Goal: Task Accomplishment & Management: Use online tool/utility

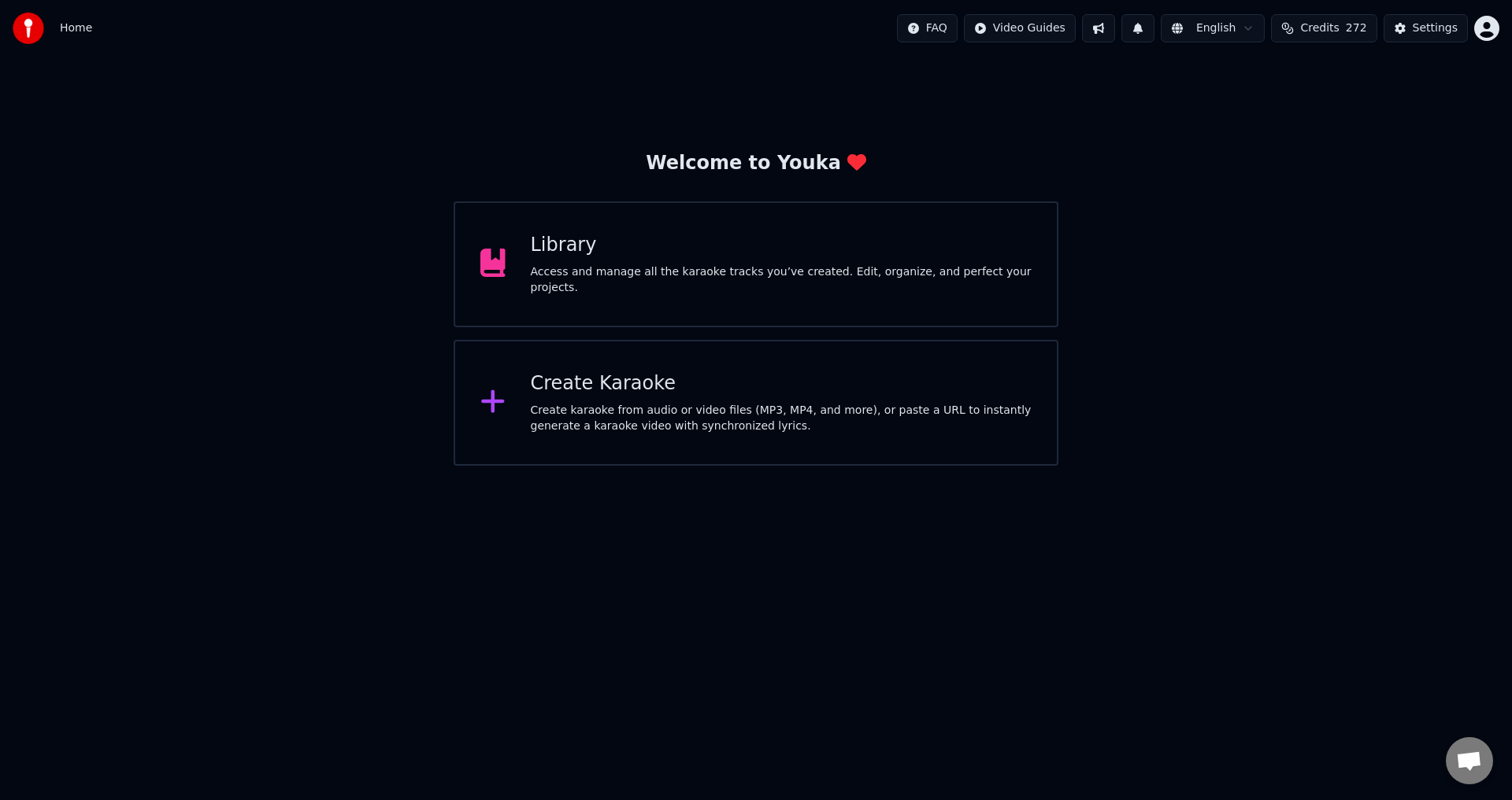
click at [874, 374] on div "Create Karaoke" at bounding box center [781, 384] width 502 height 25
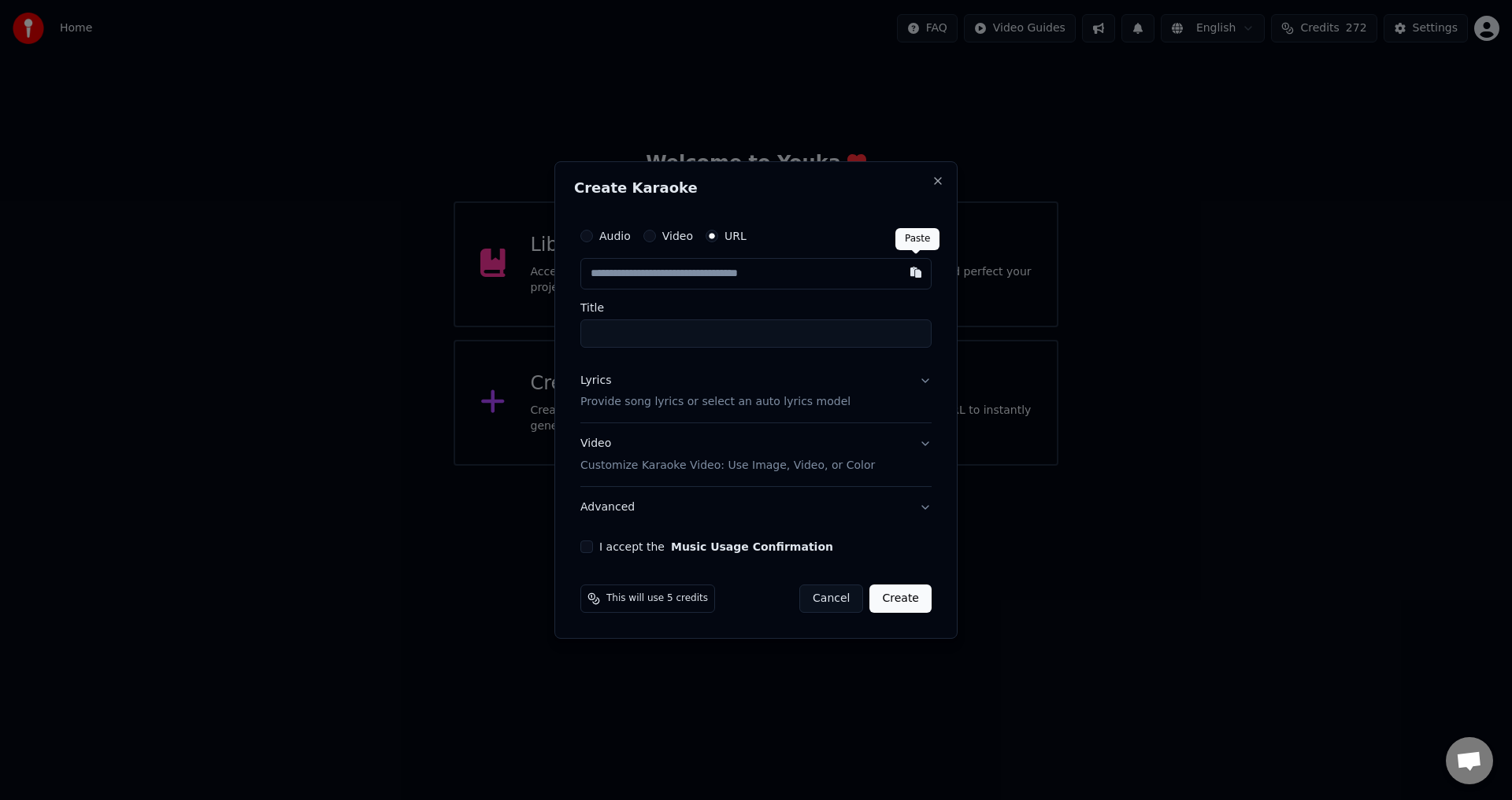
drag, startPoint x: 923, startPoint y: 273, endPoint x: 926, endPoint y: 380, distance: 107.0
click at [922, 273] on button "button" at bounding box center [916, 271] width 32 height 28
type input "**********"
click at [926, 380] on button "Lyrics Provide song lyrics or select an auto lyrics model" at bounding box center [755, 391] width 351 height 63
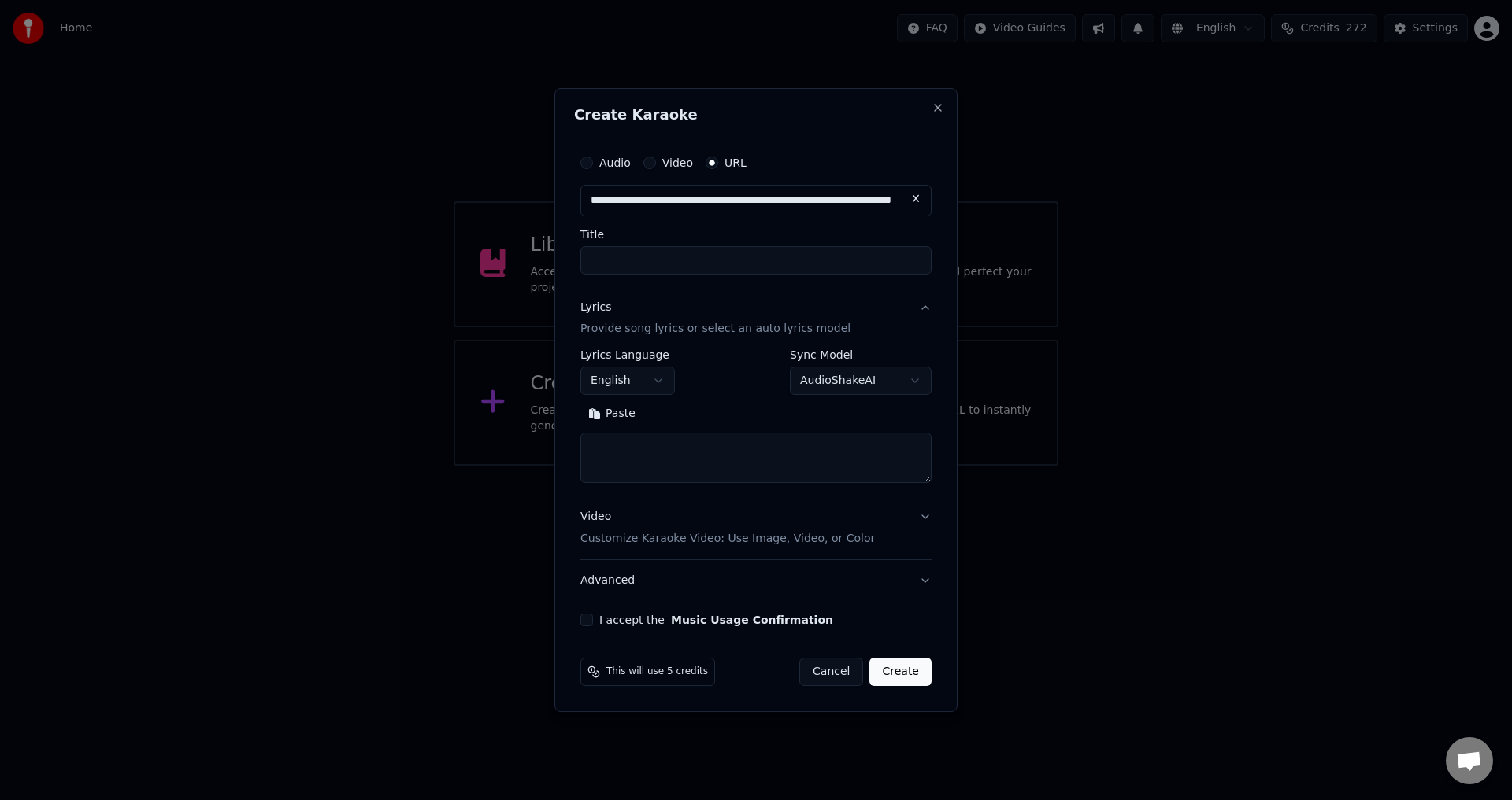
click at [587, 616] on button "I accept the Music Usage Confirmation" at bounding box center [586, 619] width 13 height 13
click at [675, 577] on button "Advanced" at bounding box center [755, 581] width 351 height 41
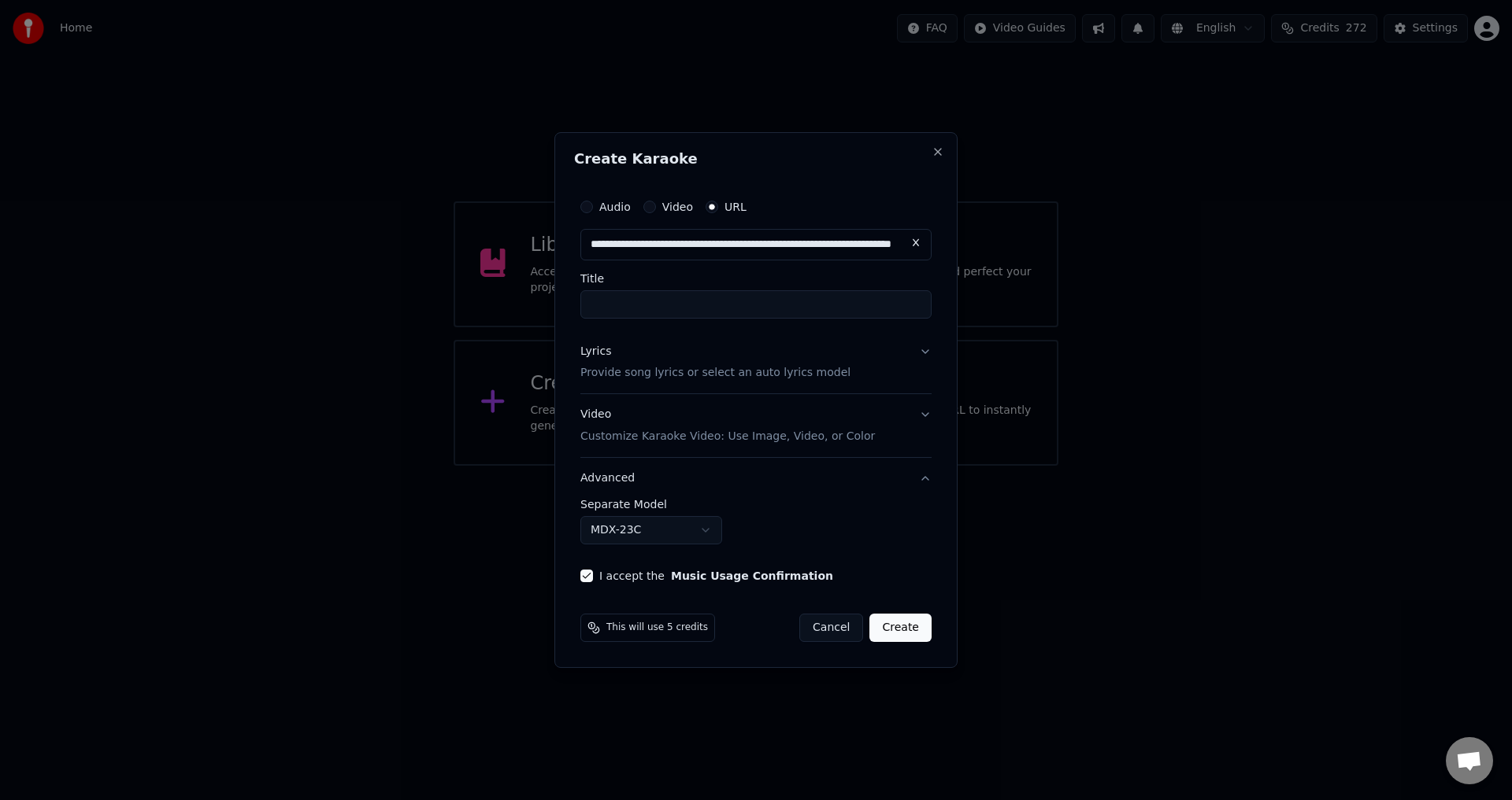
click at [621, 524] on button "MDX-23C" at bounding box center [651, 529] width 142 height 28
click at [658, 529] on button "MusicAI (Instrumental Only)" at bounding box center [677, 529] width 193 height 28
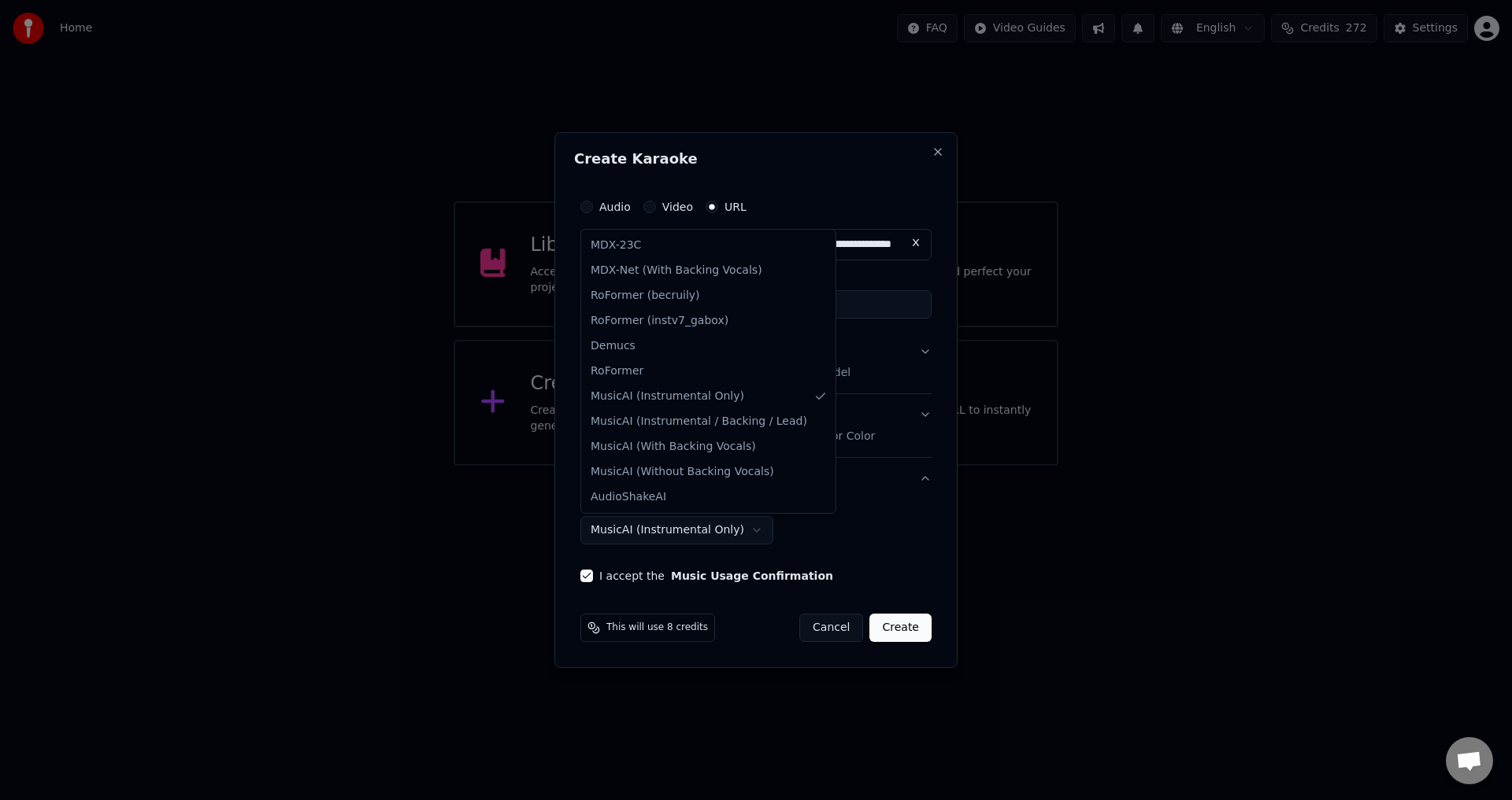
select select "******"
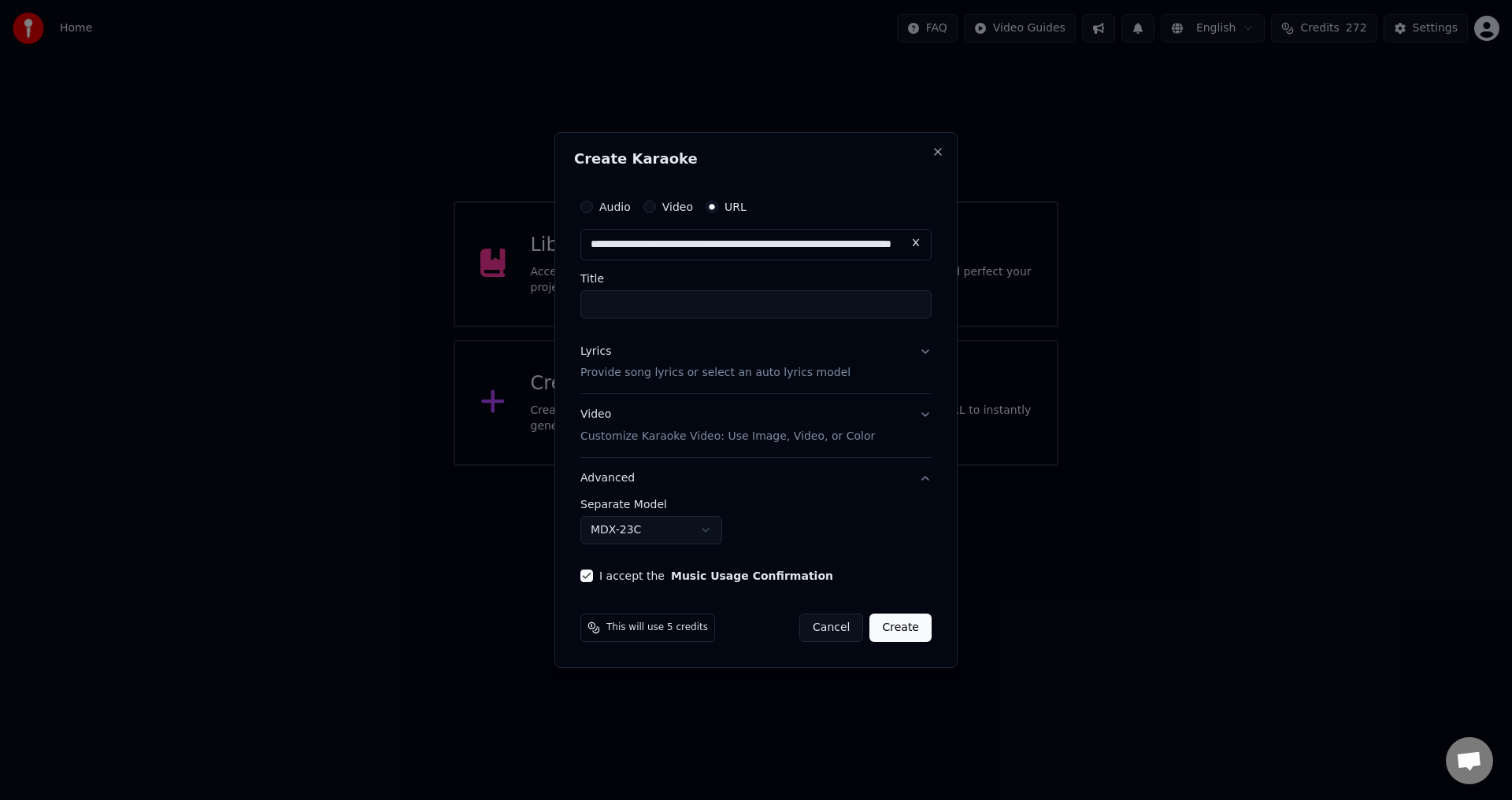
click at [758, 303] on input "Title" at bounding box center [755, 304] width 351 height 28
click at [918, 350] on button "Lyrics Provide song lyrics or select an auto lyrics model" at bounding box center [755, 362] width 351 height 63
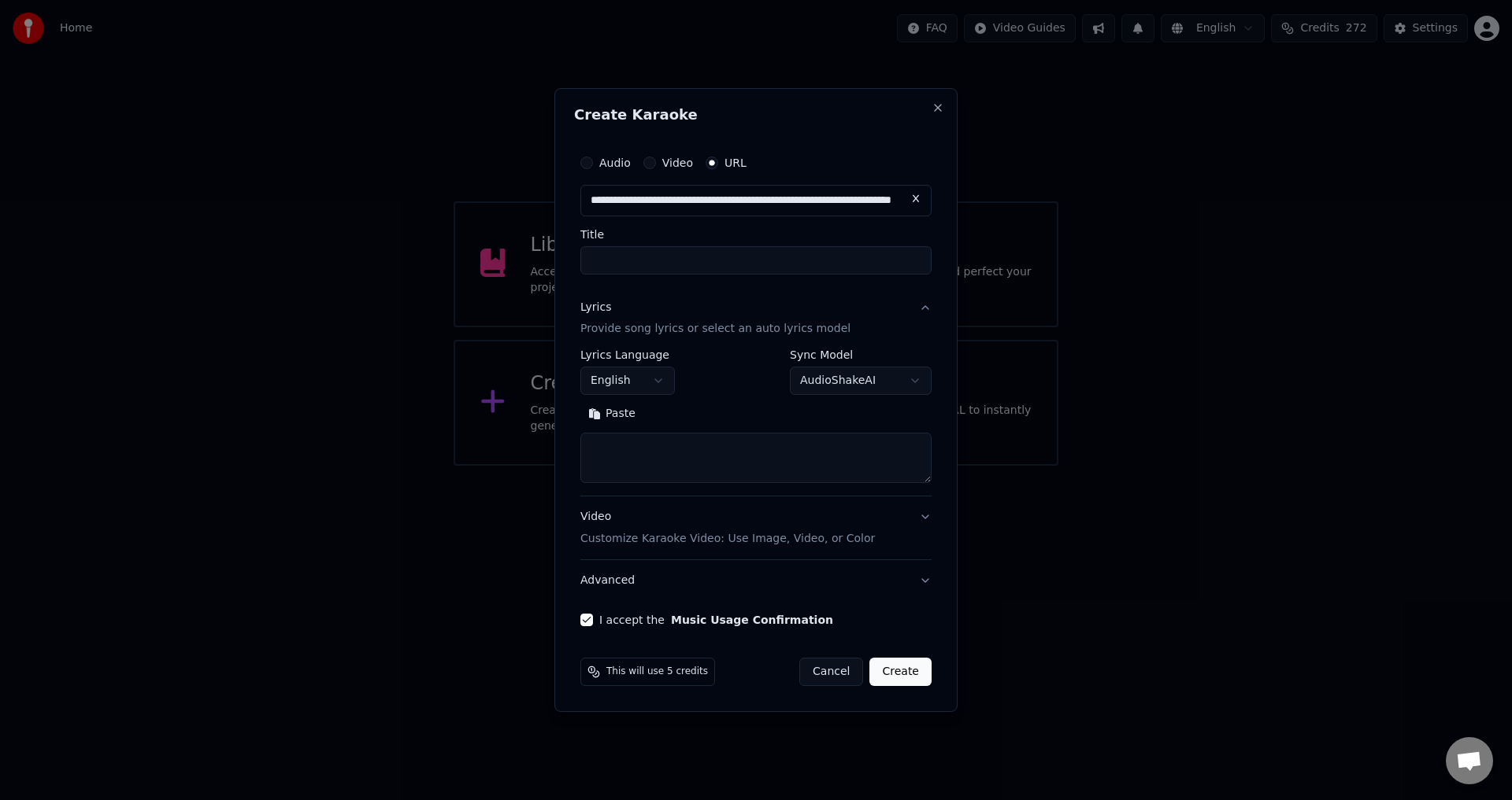
click at [656, 452] on textarea at bounding box center [755, 459] width 351 height 50
click at [629, 454] on textarea at bounding box center [755, 459] width 351 height 50
type input "******"
click at [668, 409] on button "Search" at bounding box center [678, 414] width 71 height 25
click at [654, 453] on textarea at bounding box center [755, 459] width 351 height 50
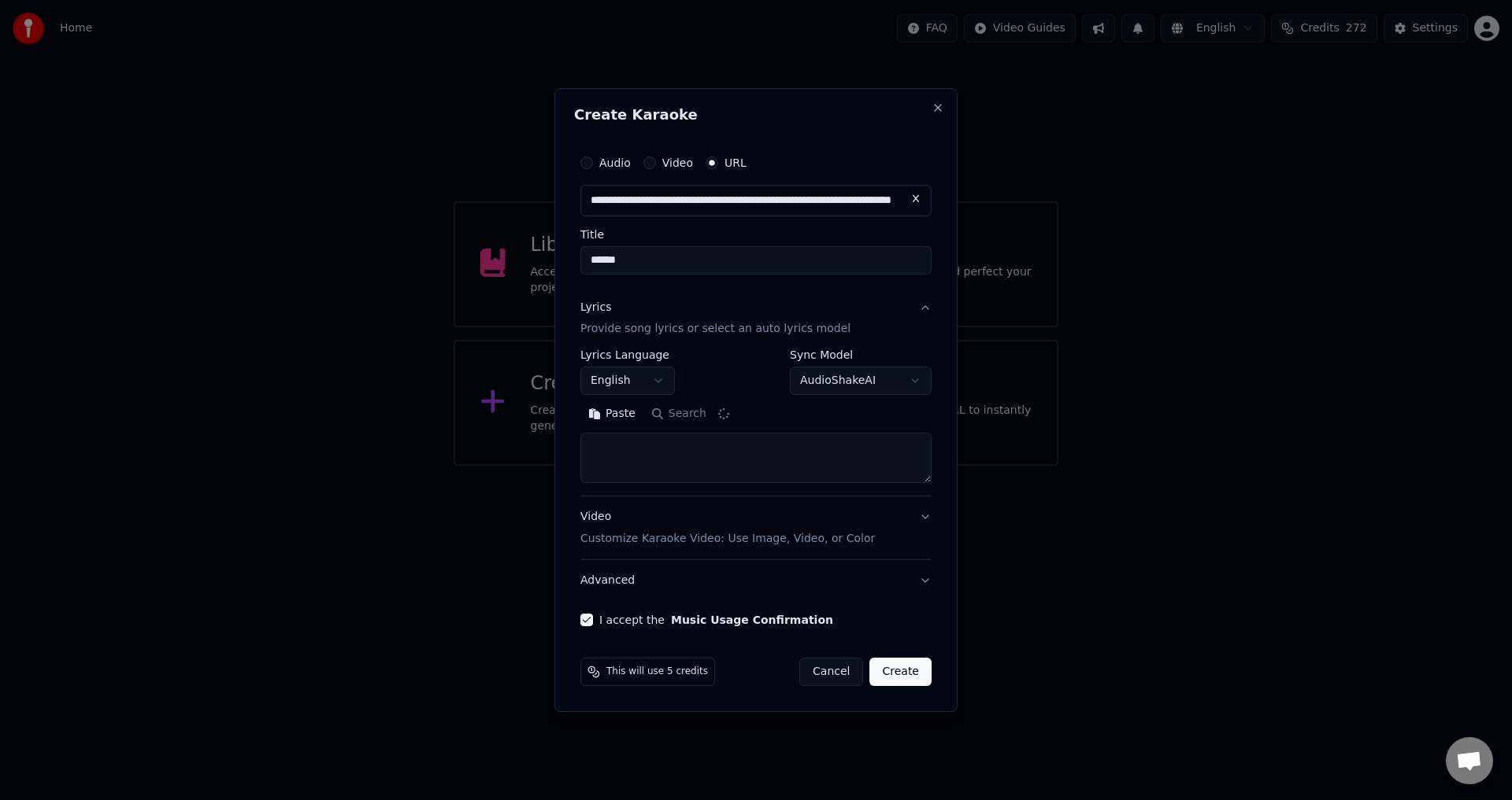
click at [599, 411] on button "Paste" at bounding box center [611, 414] width 63 height 25
click at [767, 414] on button "Expand" at bounding box center [773, 414] width 74 height 25
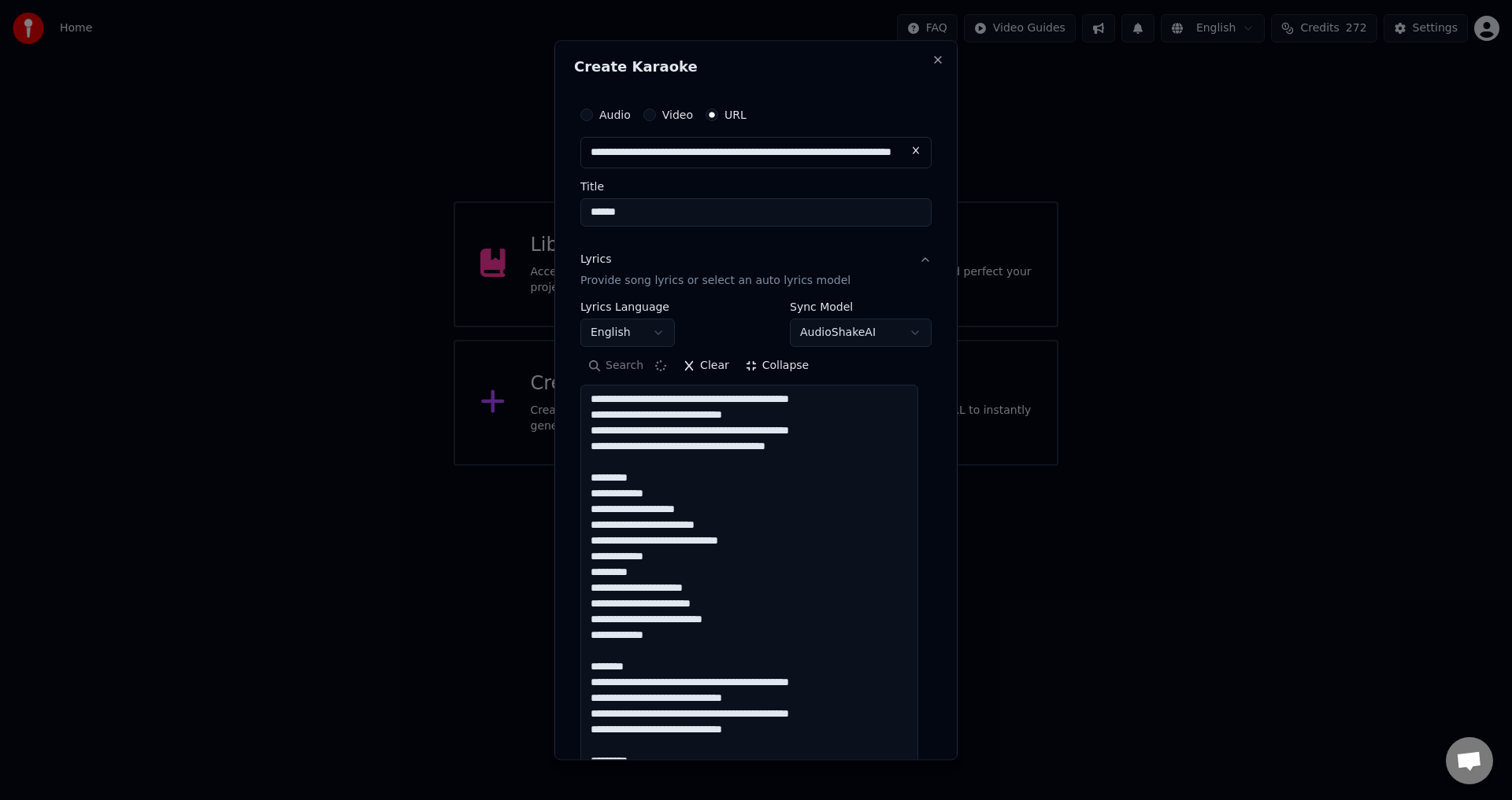
drag, startPoint x: 657, startPoint y: 481, endPoint x: 610, endPoint y: 472, distance: 47.9
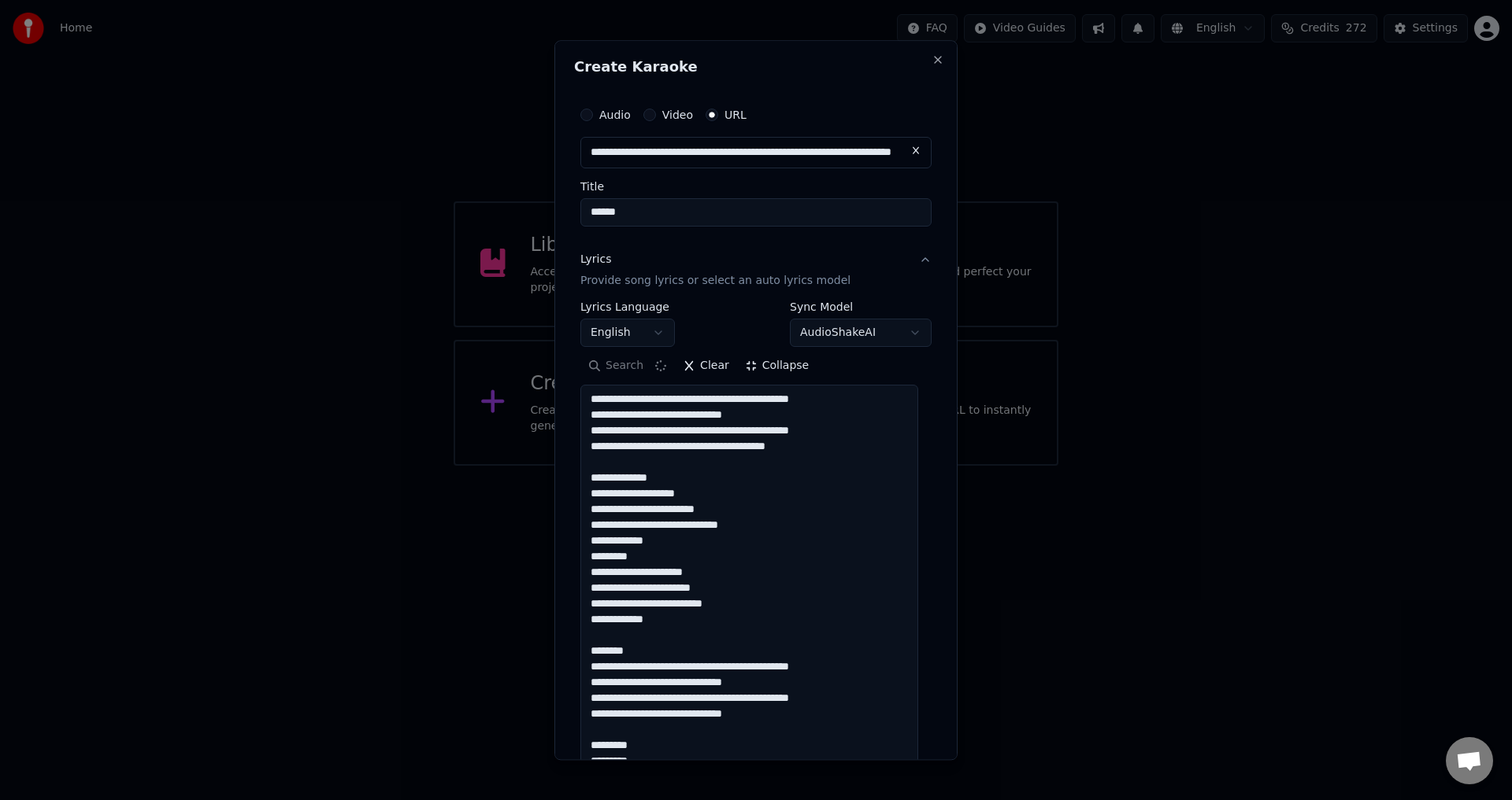
drag, startPoint x: 749, startPoint y: 447, endPoint x: 800, endPoint y: 446, distance: 51.0
drag, startPoint x: 637, startPoint y: 647, endPoint x: 583, endPoint y: 643, distance: 54.1
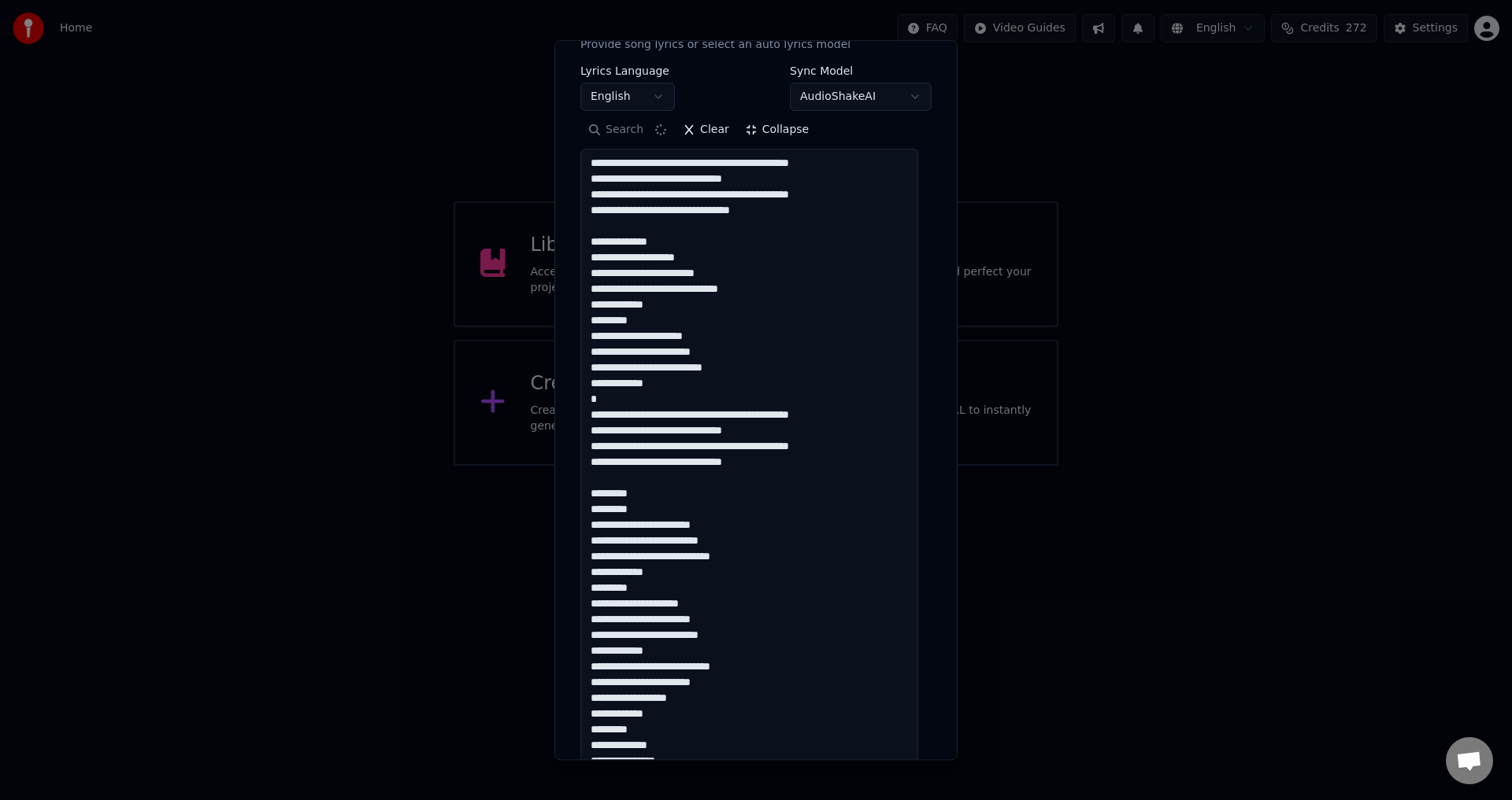
scroll to position [315, 0]
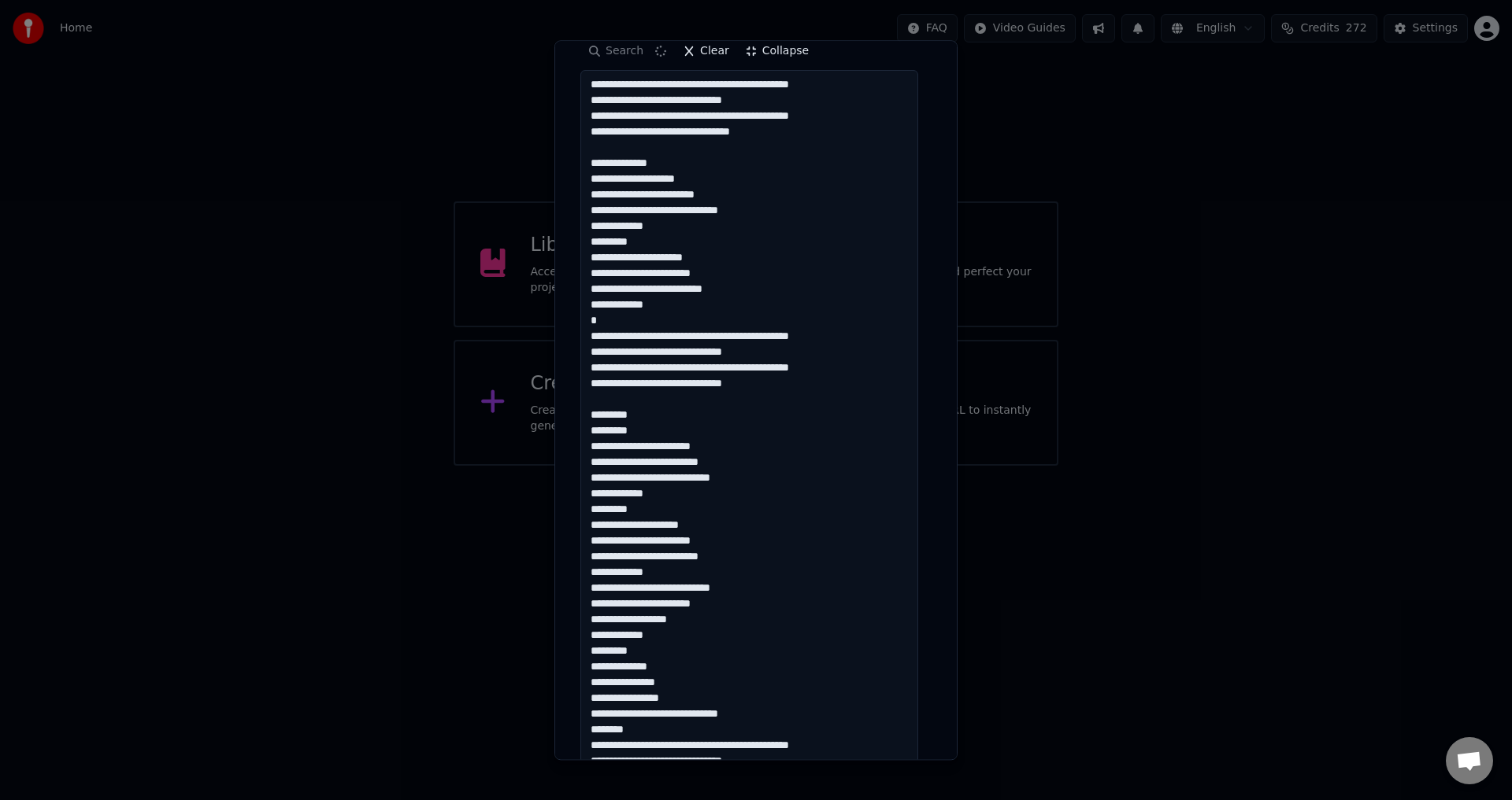
drag, startPoint x: 587, startPoint y: 410, endPoint x: 645, endPoint y: 414, distance: 58.1
click at [645, 414] on textarea at bounding box center [748, 785] width 337 height 1428
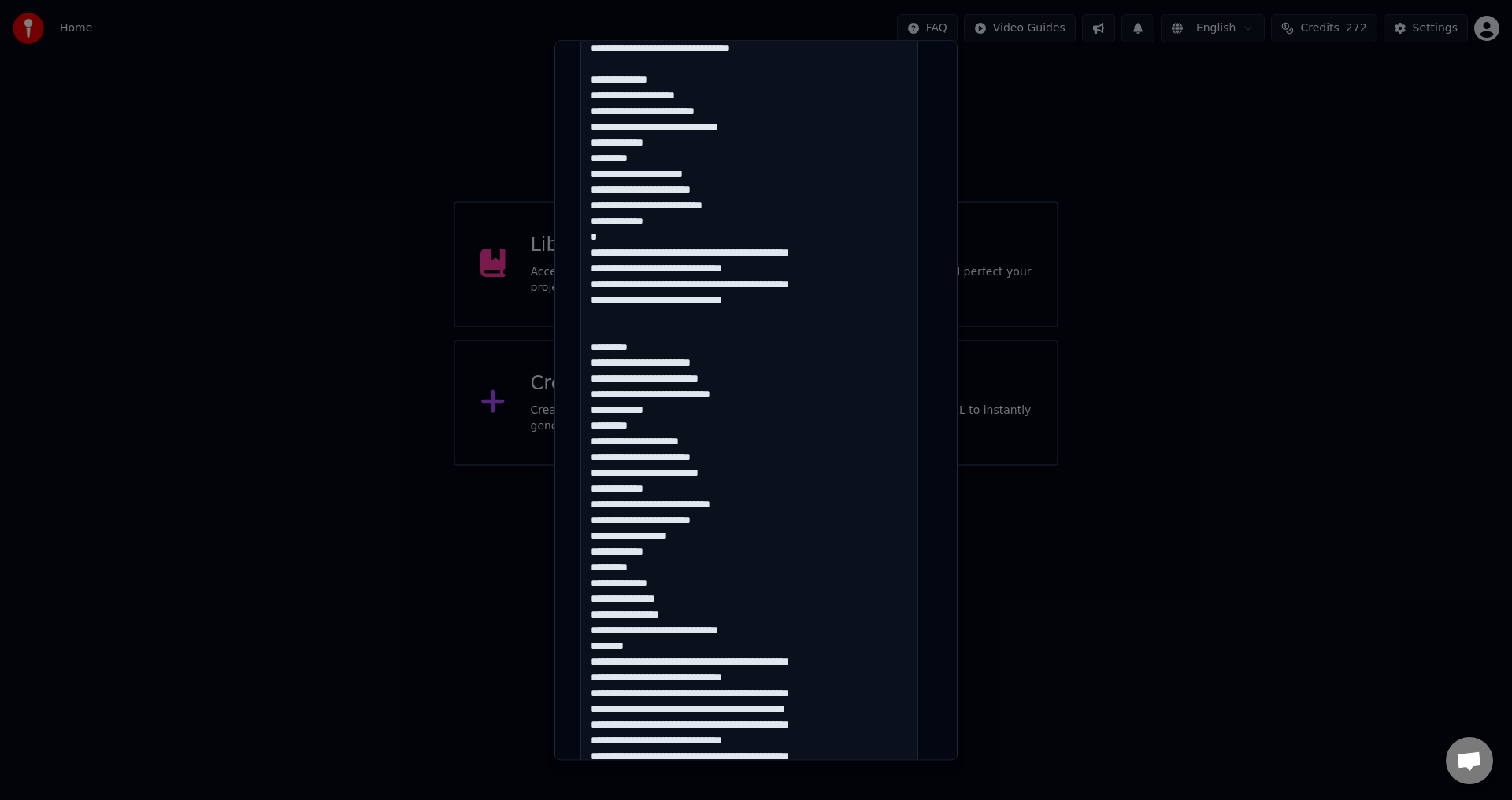
scroll to position [472, 0]
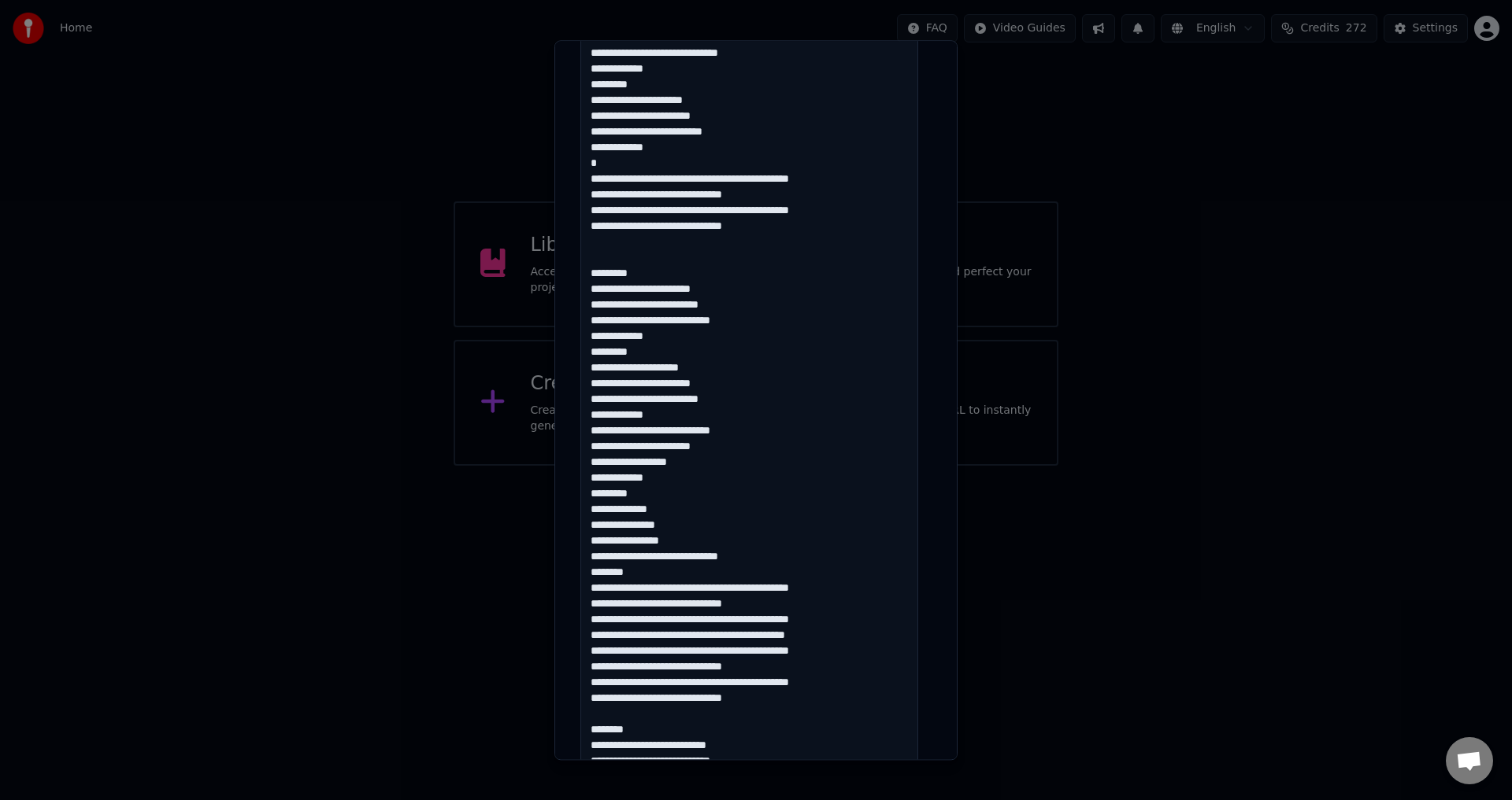
drag, startPoint x: 584, startPoint y: 432, endPoint x: 711, endPoint y: 569, distance: 186.8
click at [711, 569] on textarea at bounding box center [748, 627] width 337 height 1428
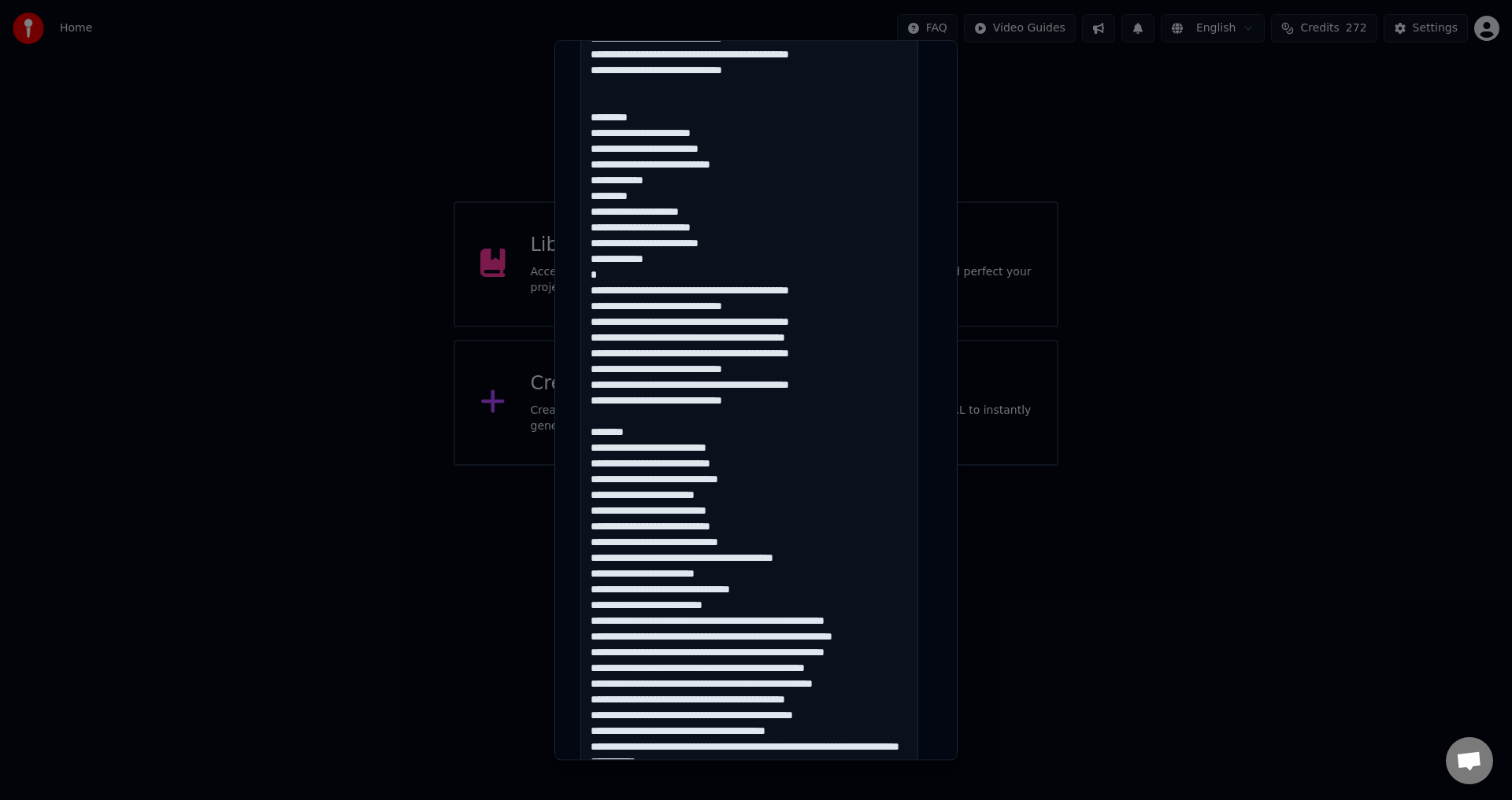
scroll to position [630, 0]
drag, startPoint x: 633, startPoint y: 431, endPoint x: 593, endPoint y: 430, distance: 40.0
click at [593, 430] on textarea at bounding box center [748, 470] width 337 height 1428
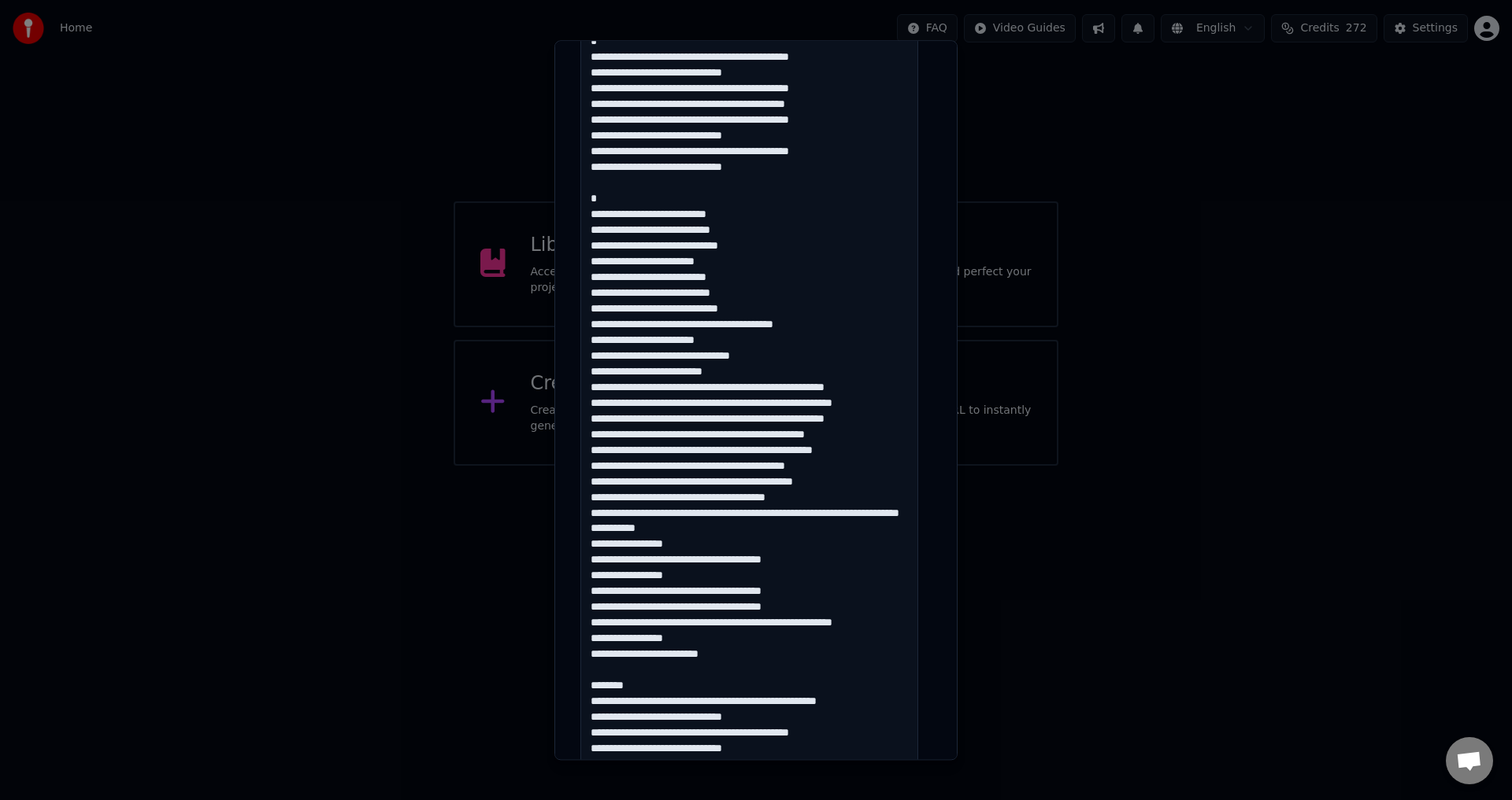
scroll to position [944, 0]
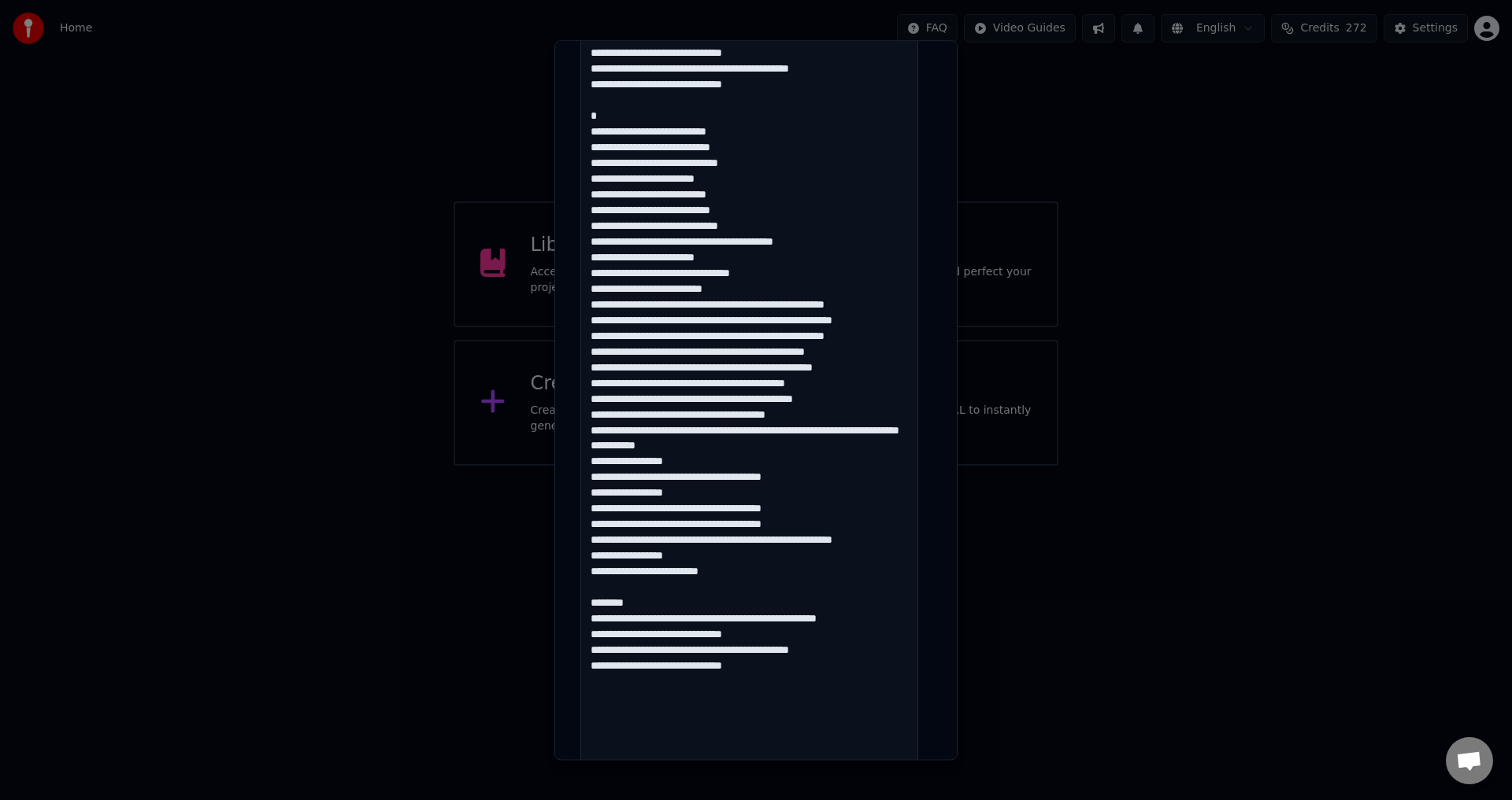
drag, startPoint x: 643, startPoint y: 459, endPoint x: 585, endPoint y: 463, distance: 58.1
click at [585, 463] on textarea at bounding box center [748, 156] width 337 height 1428
click at [704, 428] on textarea at bounding box center [748, 156] width 337 height 1428
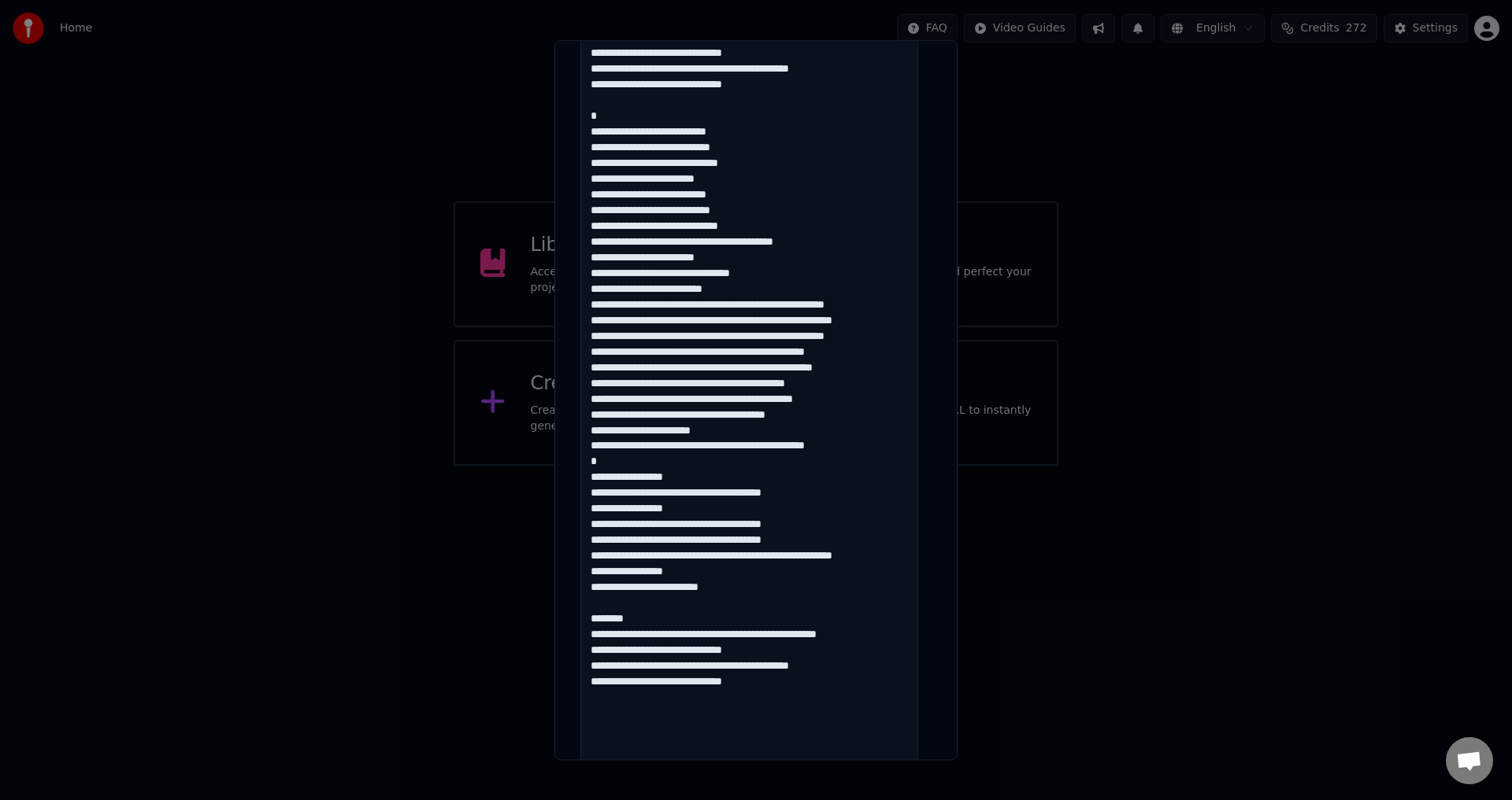
scroll to position [1283, 0]
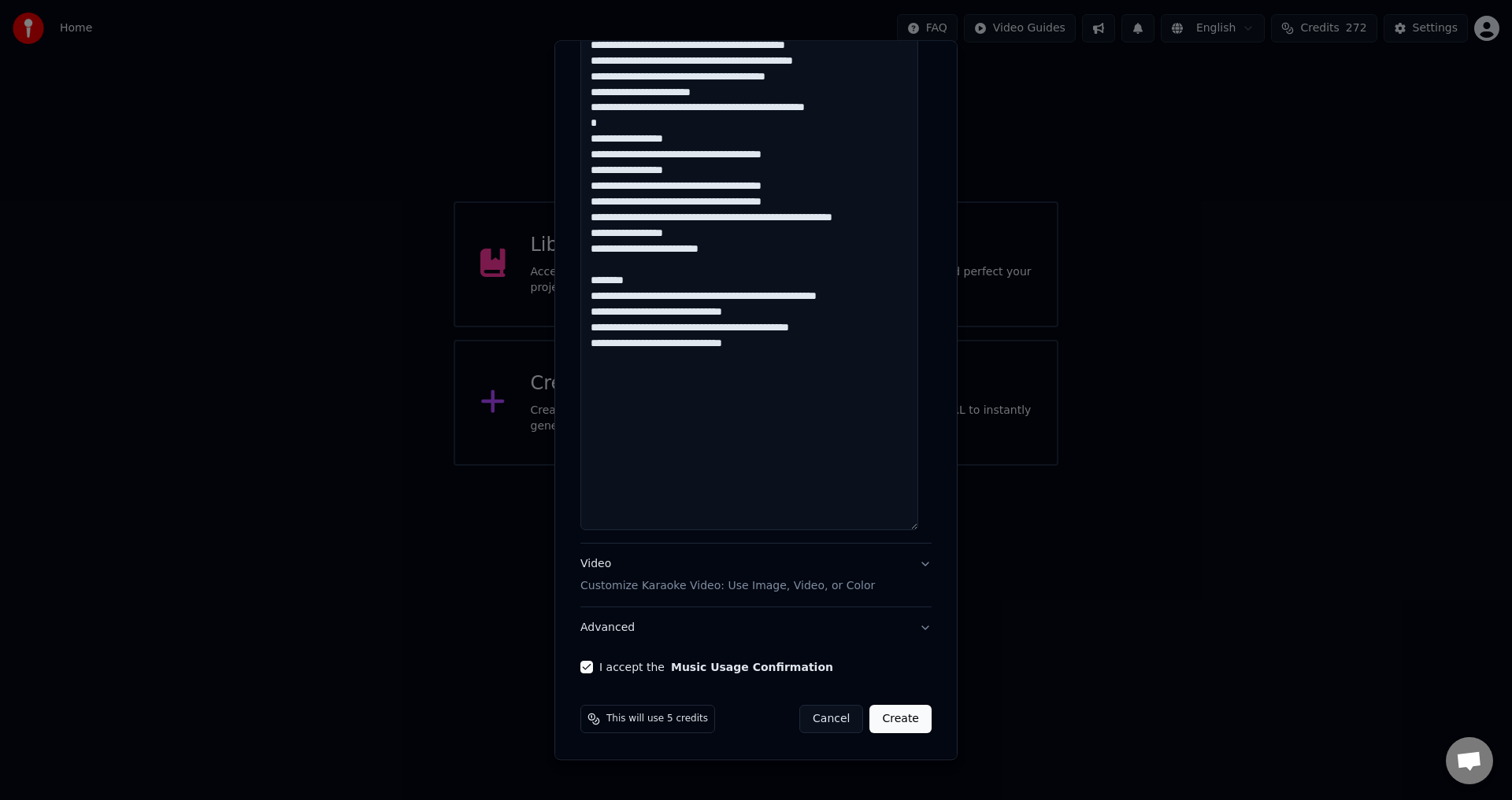
drag, startPoint x: 651, startPoint y: 283, endPoint x: 587, endPoint y: 282, distance: 64.0
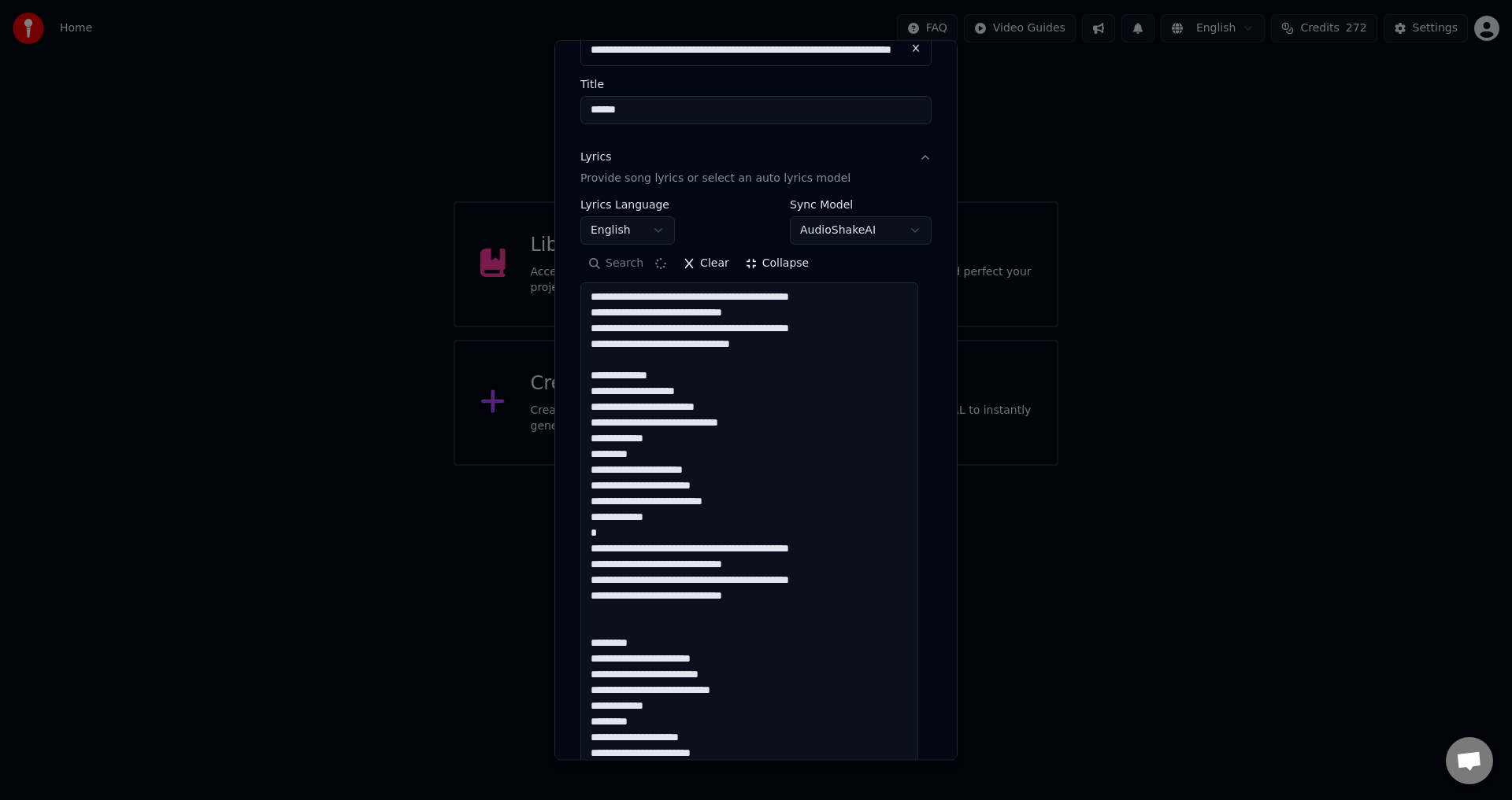
scroll to position [0, 0]
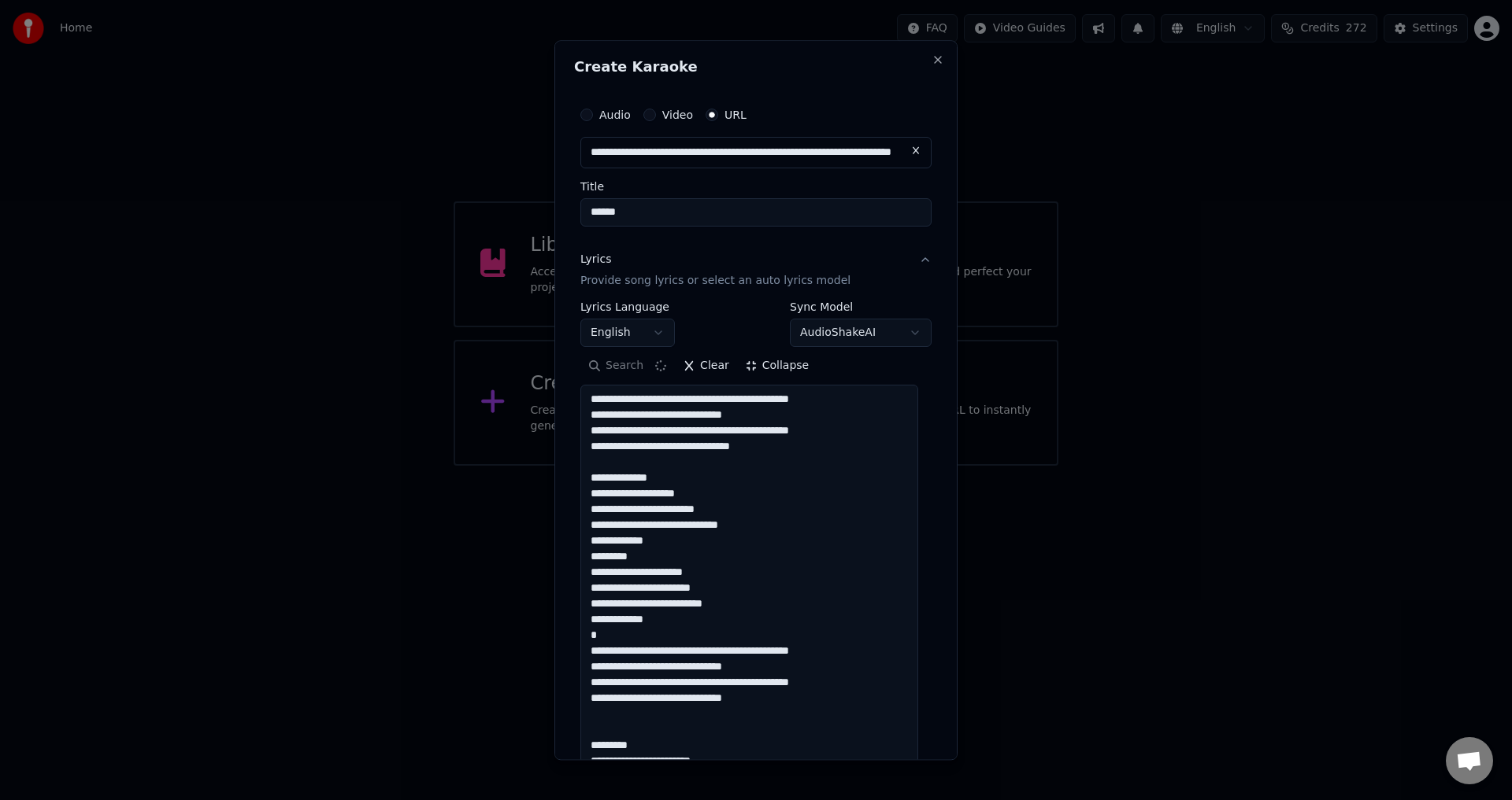
type textarea "**********"
click at [760, 366] on button "Collapse" at bounding box center [776, 367] width 80 height 25
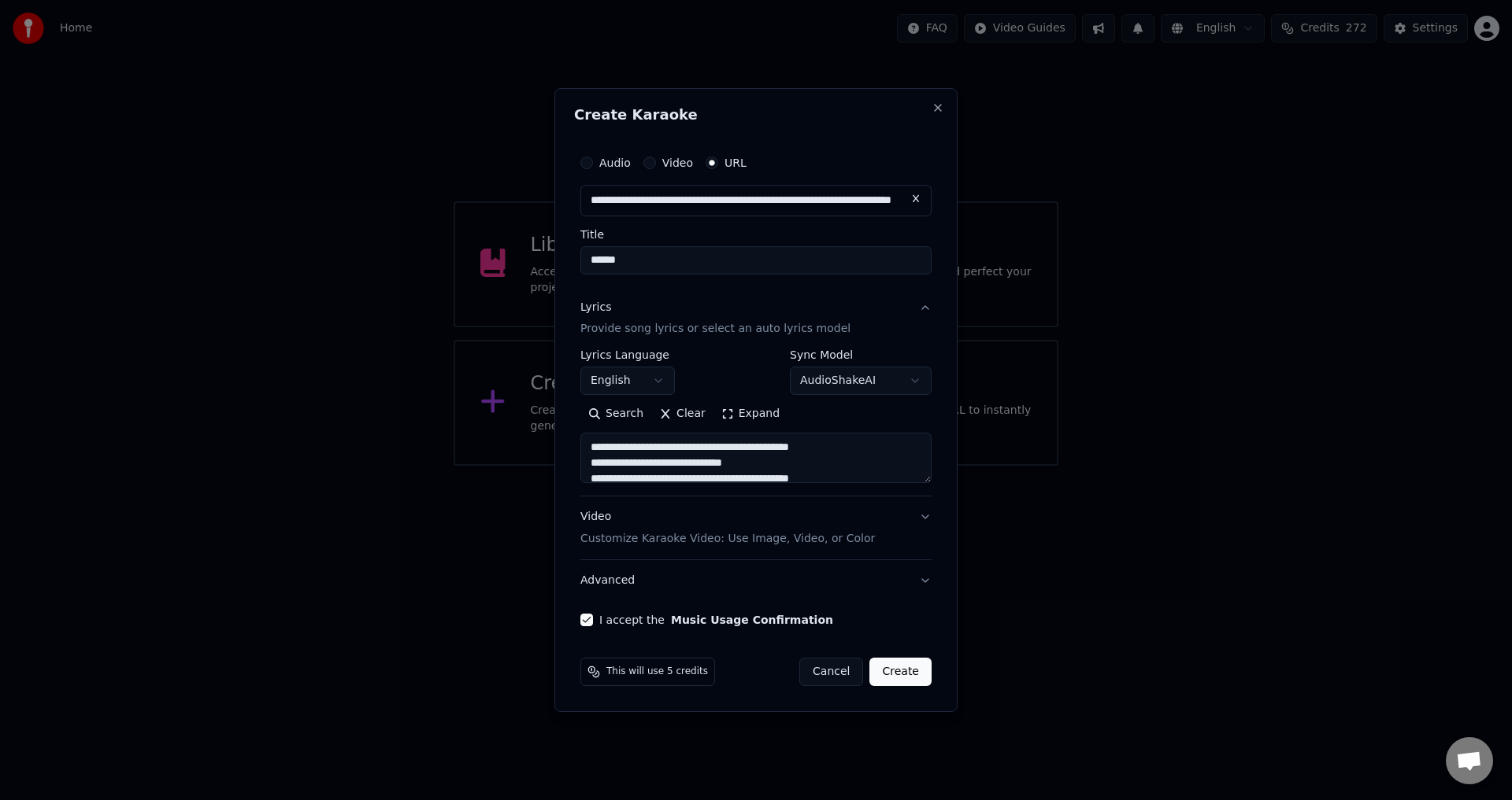
click at [704, 573] on button "Advanced" at bounding box center [755, 581] width 351 height 41
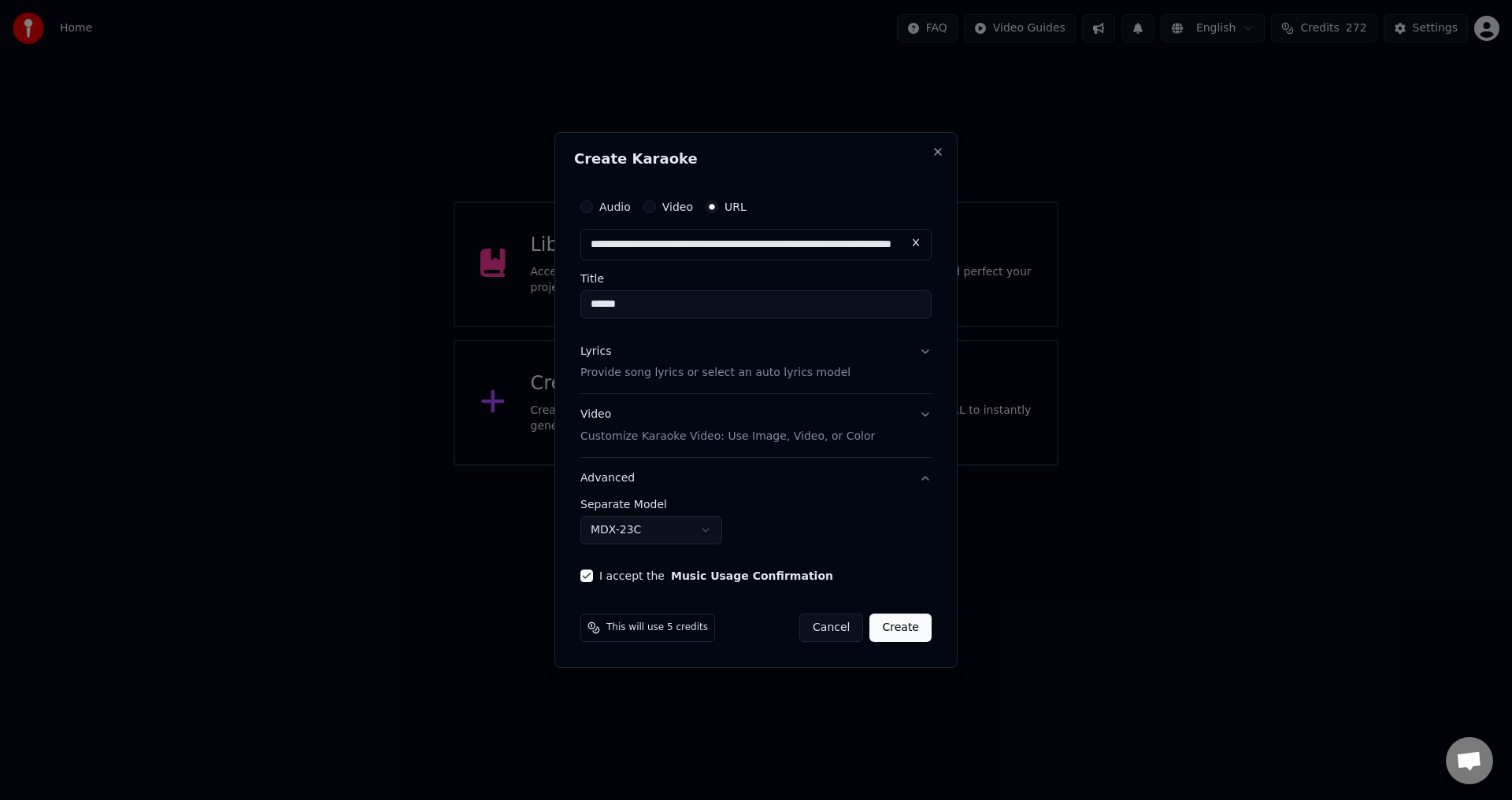
click at [899, 626] on button "Create" at bounding box center [900, 627] width 62 height 28
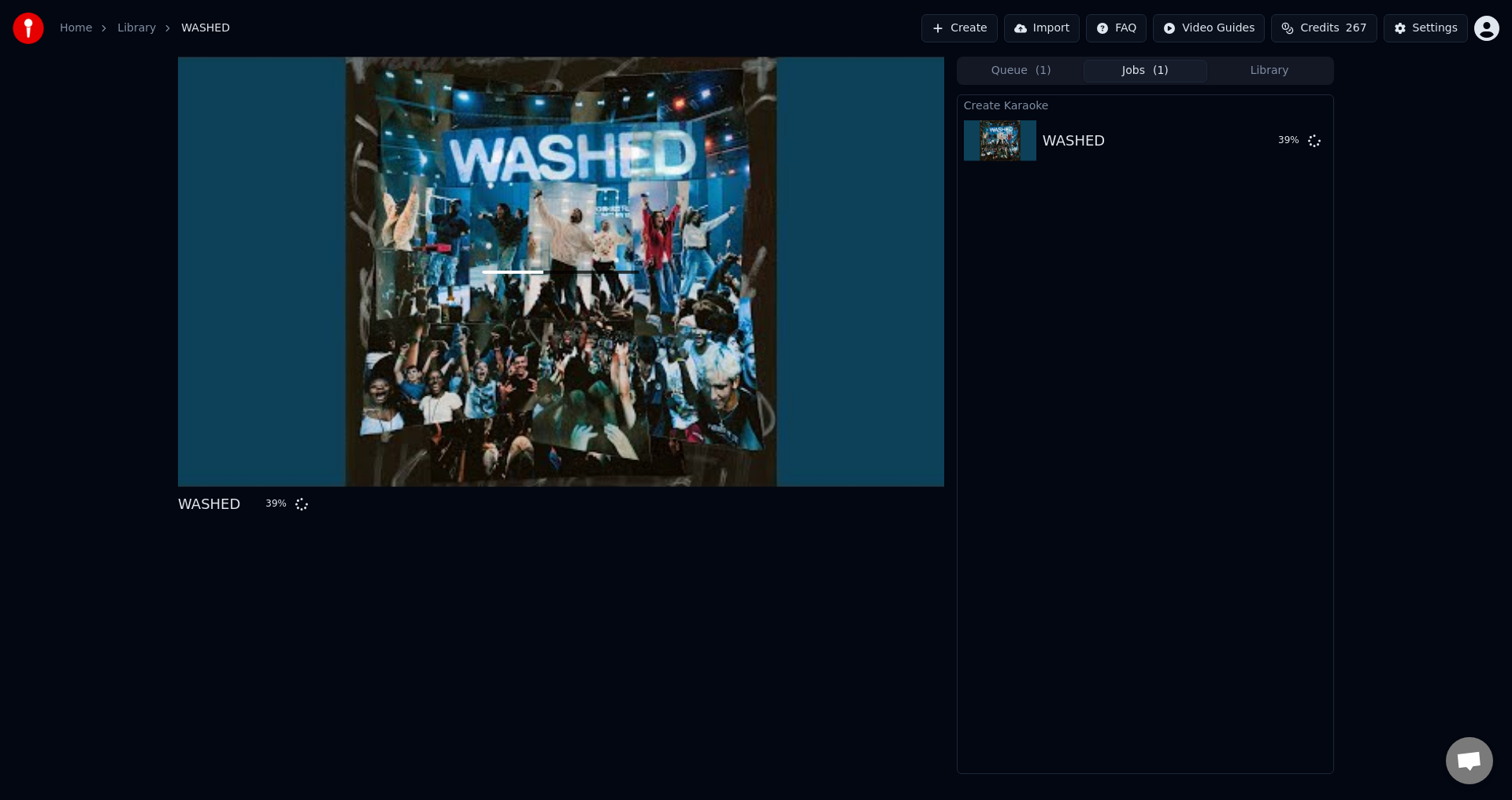
click at [1242, 65] on button "Library" at bounding box center [1269, 71] width 125 height 23
click at [1242, 66] on button "Library" at bounding box center [1269, 71] width 125 height 23
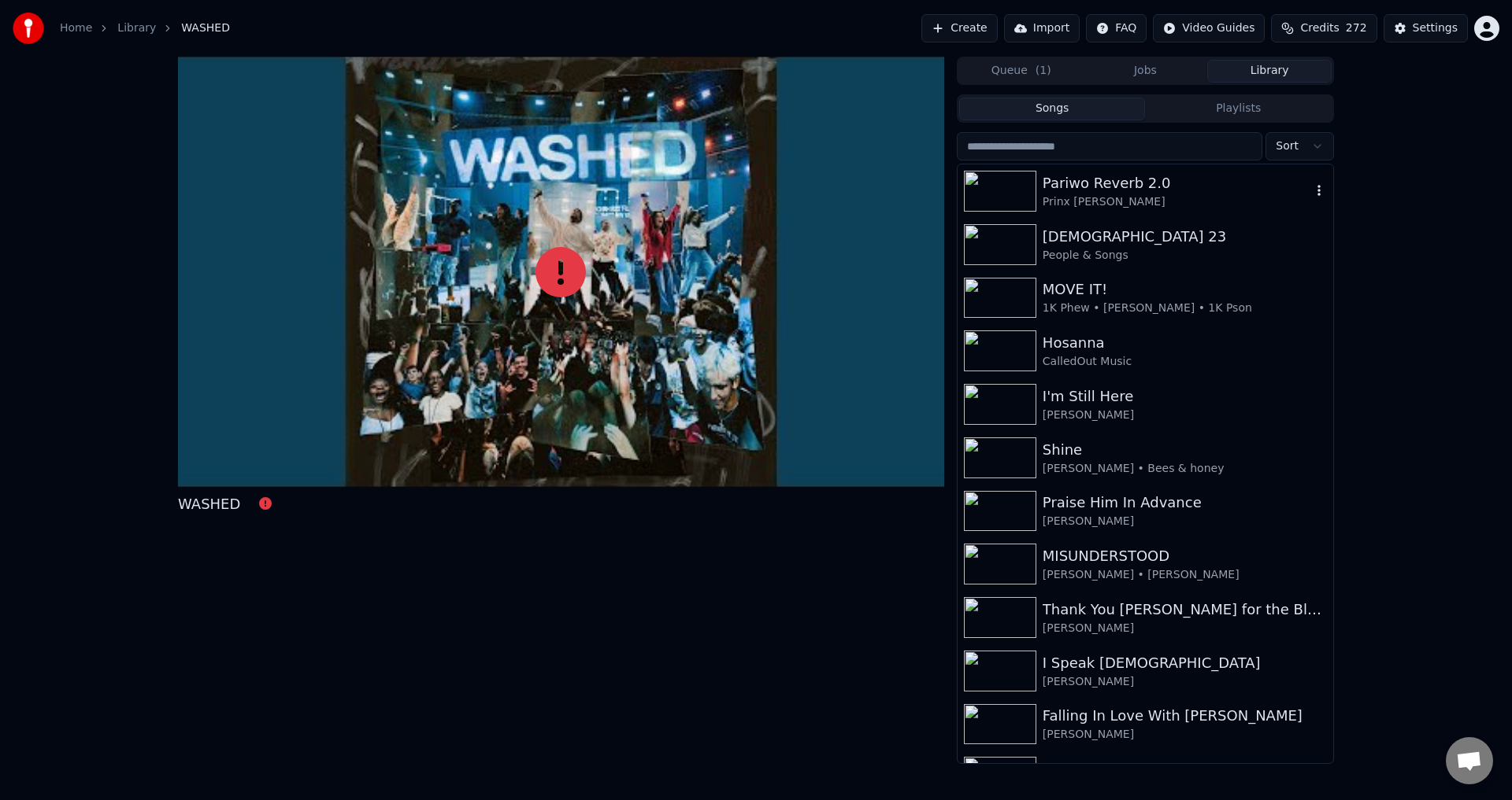
drag, startPoint x: 1121, startPoint y: 202, endPoint x: 1089, endPoint y: 201, distance: 32.0
click at [1089, 201] on div "Prinx [PERSON_NAME]" at bounding box center [1177, 202] width 269 height 15
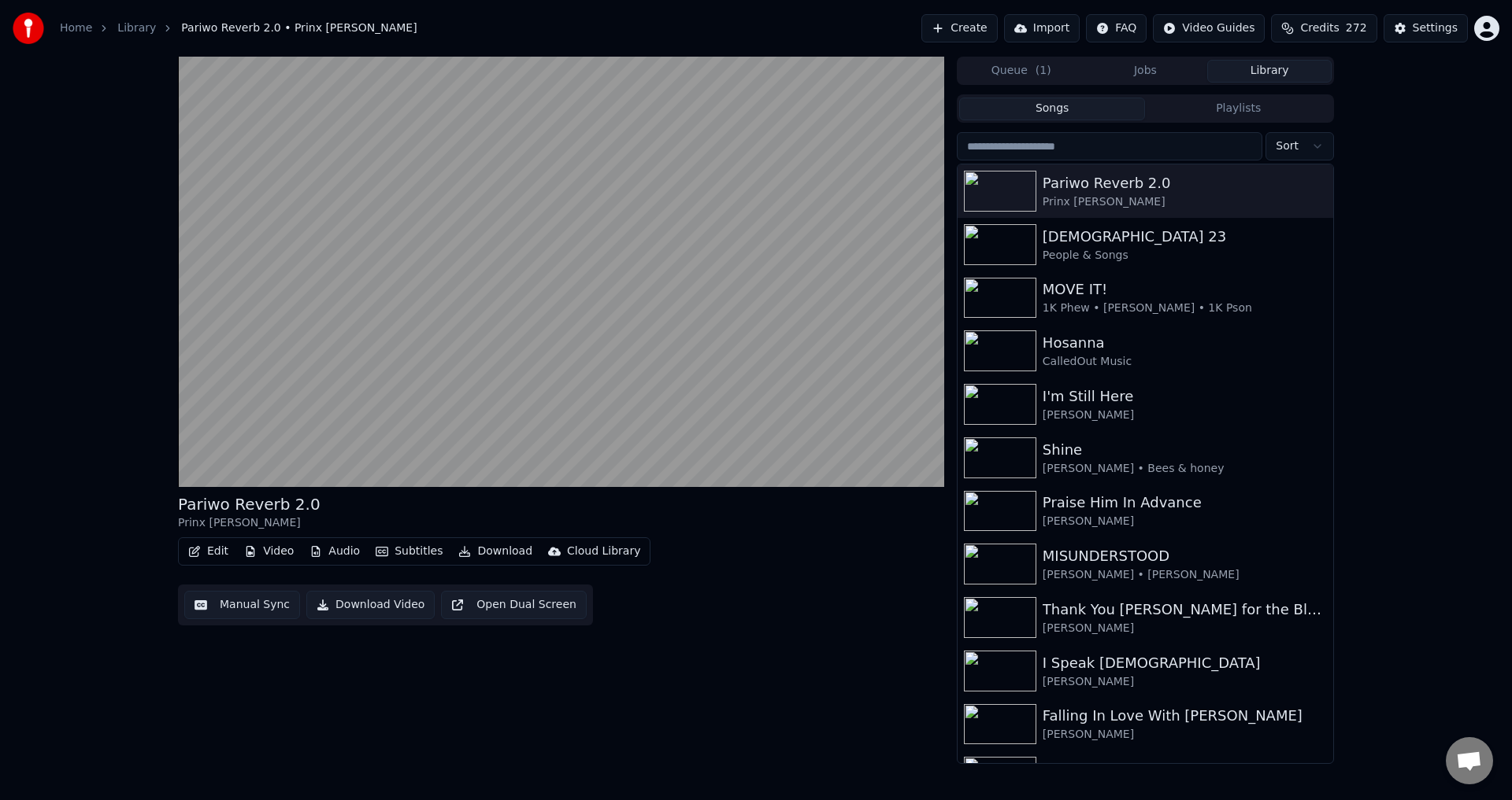
drag, startPoint x: 229, startPoint y: 500, endPoint x: 186, endPoint y: 507, distance: 43.6
click at [186, 507] on div "Pariwo Reverb 2.0" at bounding box center [248, 504] width 142 height 22
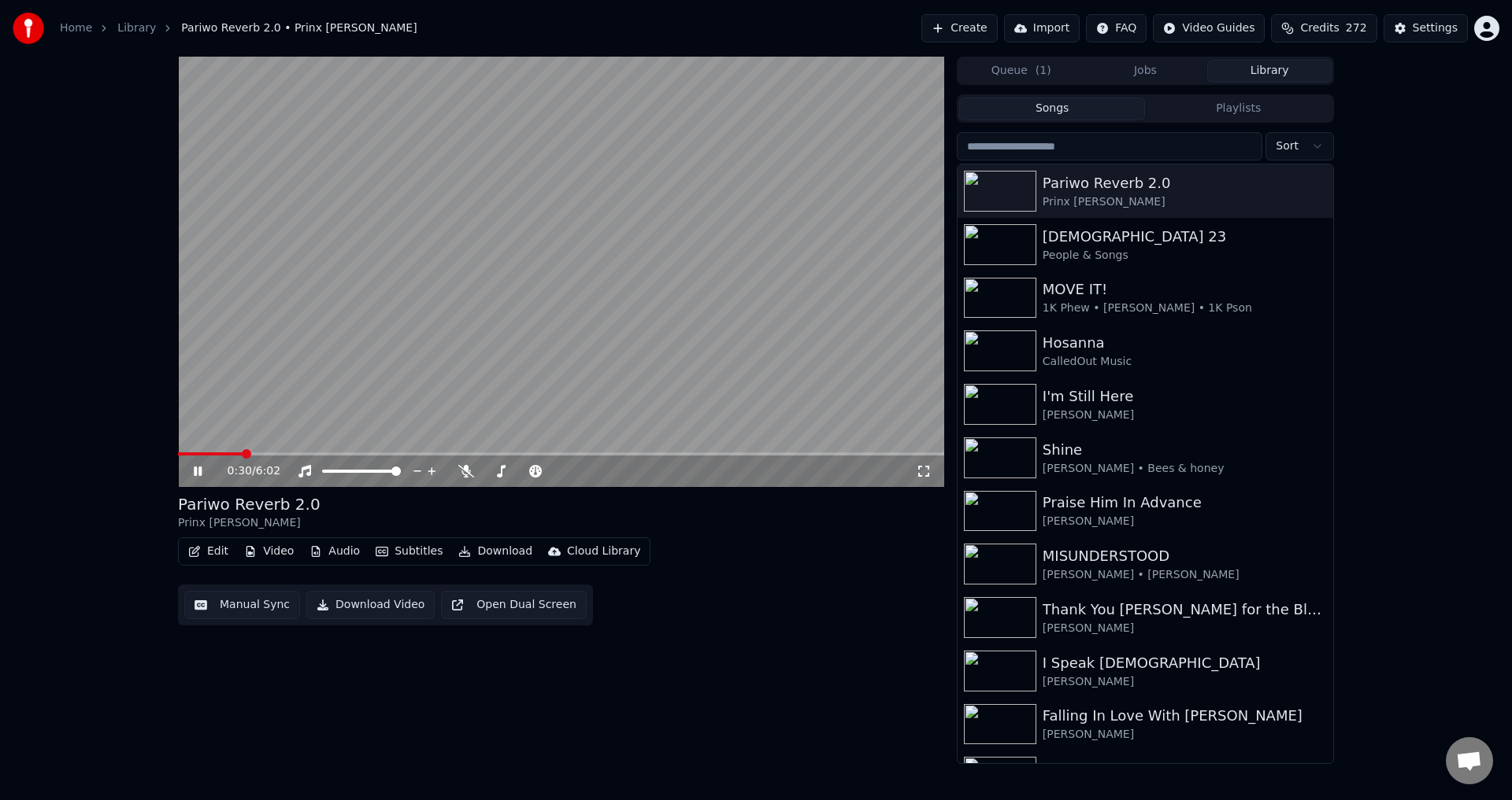
click at [522, 274] on video at bounding box center [561, 272] width 767 height 431
click at [232, 602] on button "Manual Sync" at bounding box center [243, 605] width 116 height 28
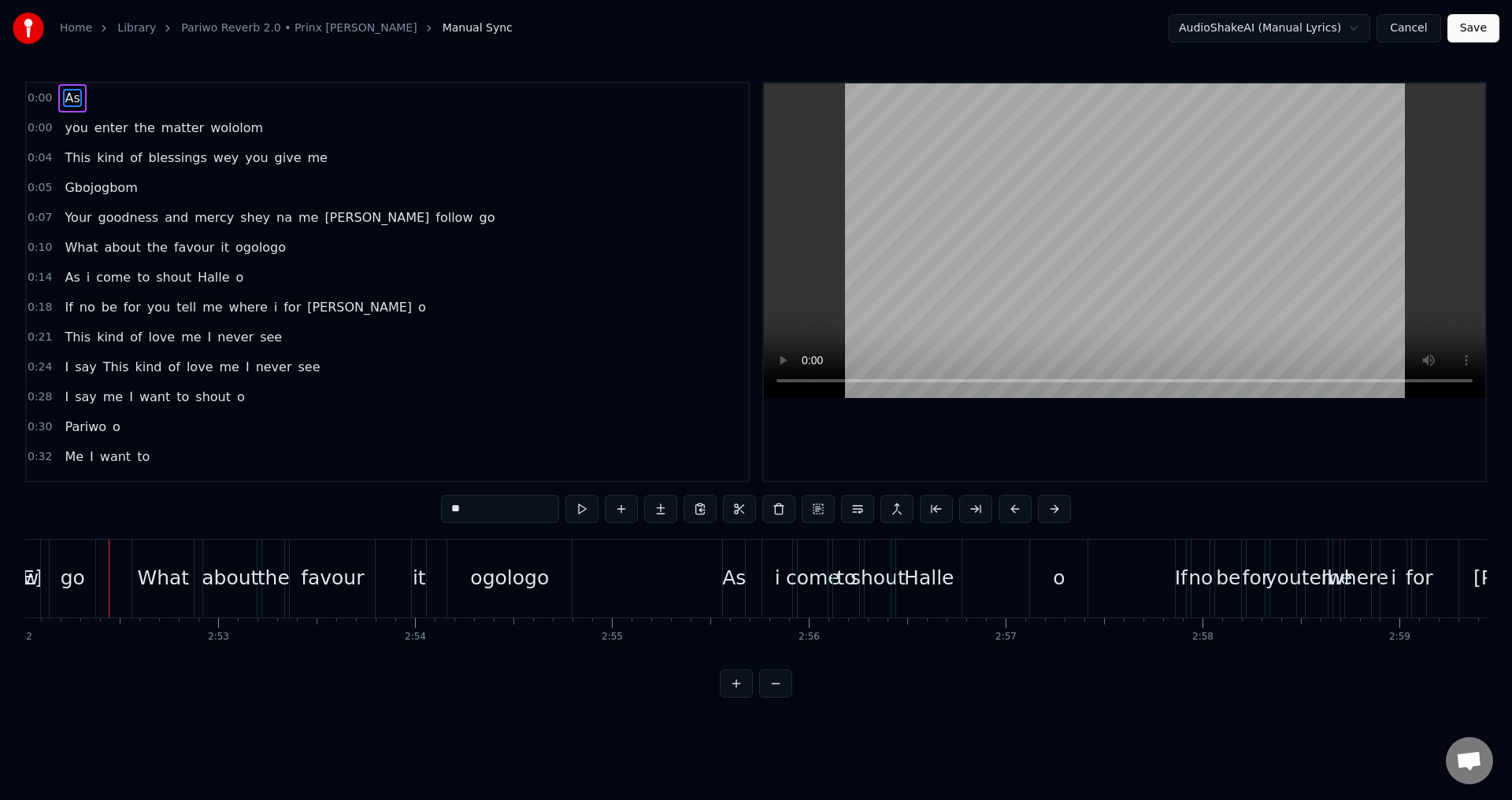
scroll to position [0, 33869]
click at [1480, 30] on button "Save" at bounding box center [1473, 28] width 52 height 28
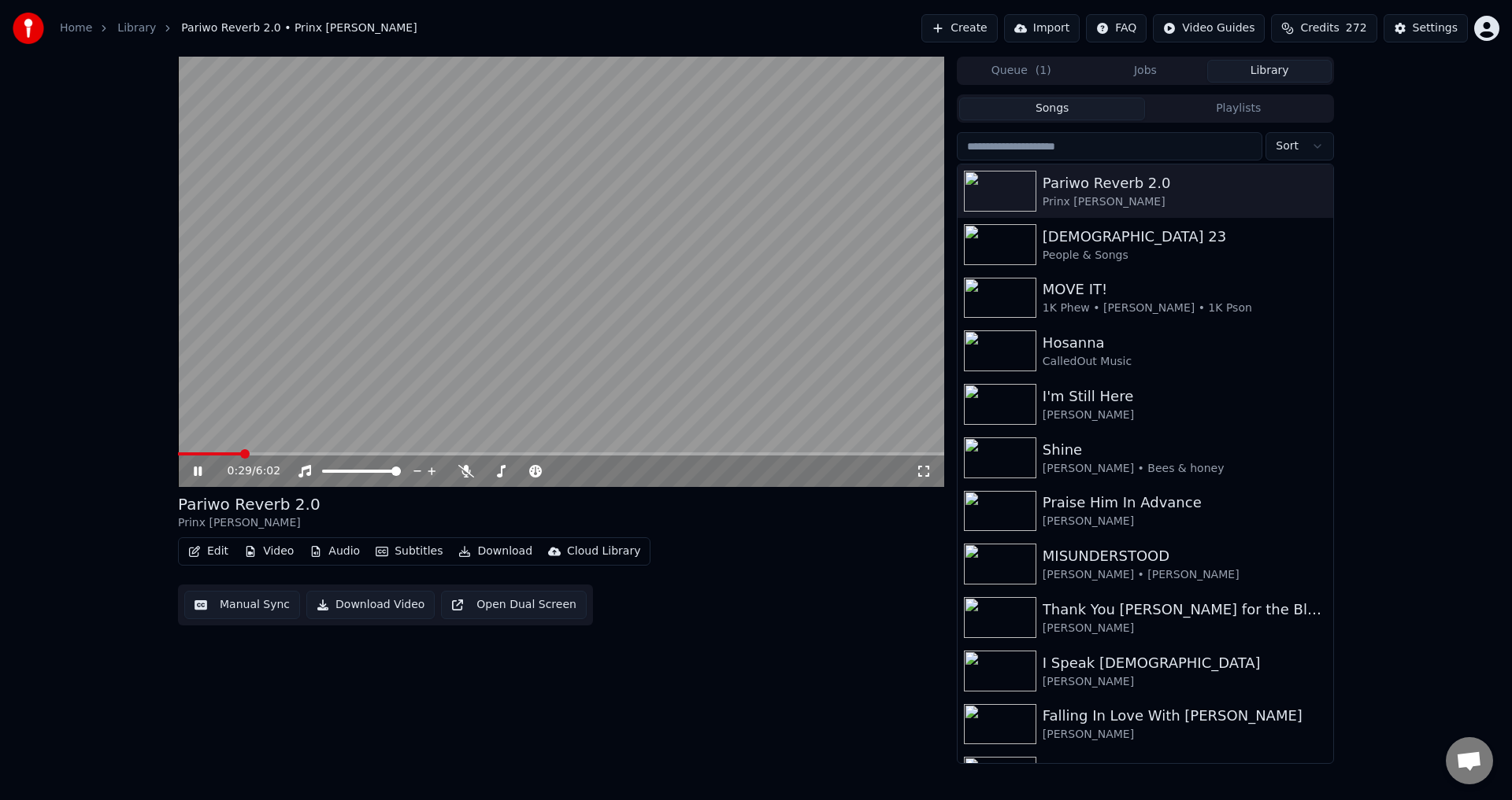
click at [724, 318] on video at bounding box center [561, 272] width 767 height 431
click at [1008, 70] on button "Queue ( 1 )" at bounding box center [1021, 71] width 125 height 23
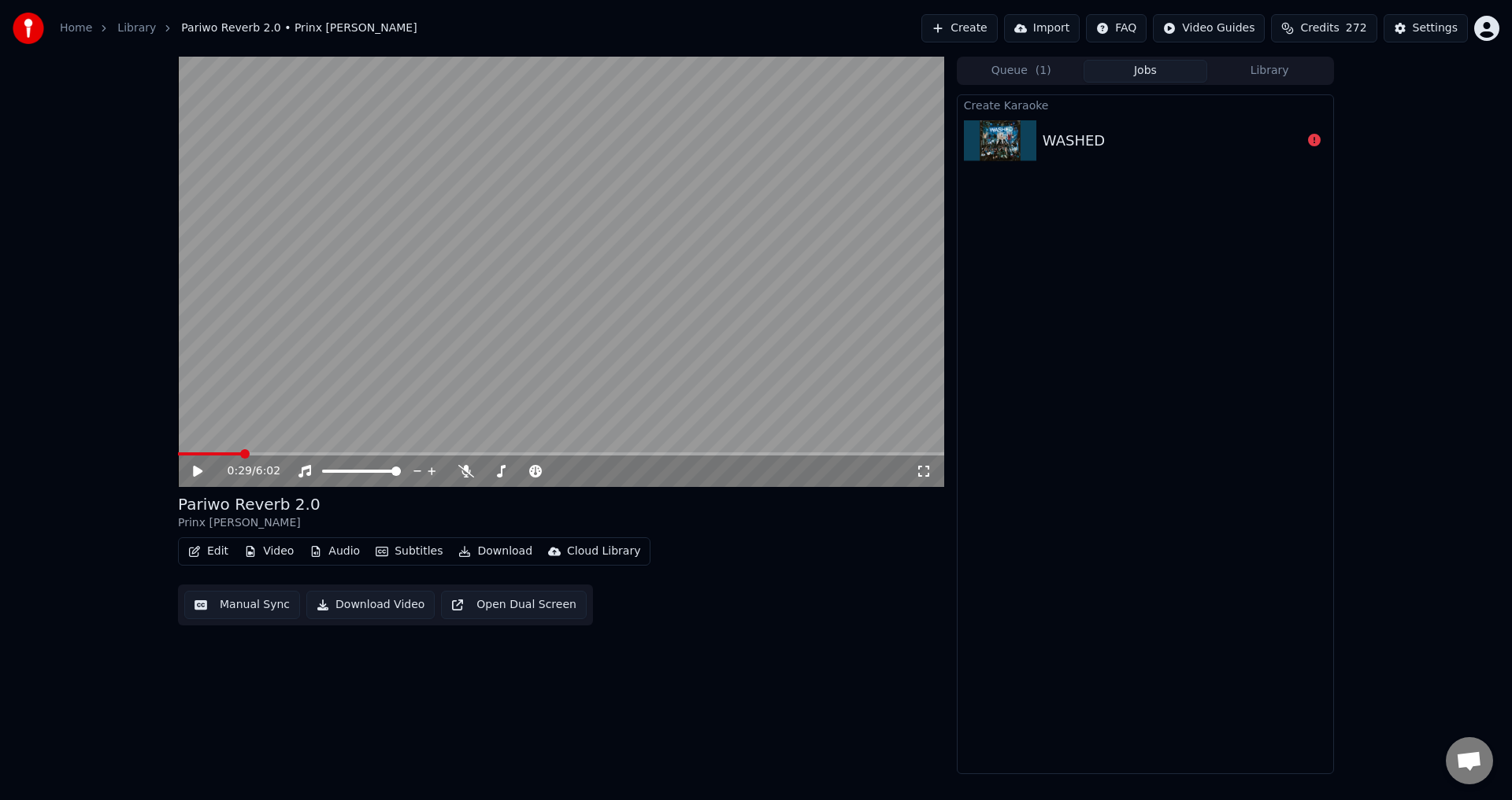
click at [1158, 68] on button "Jobs" at bounding box center [1146, 71] width 125 height 23
click at [1314, 142] on icon at bounding box center [1314, 139] width 13 height 13
click at [1314, 140] on icon at bounding box center [1314, 139] width 13 height 13
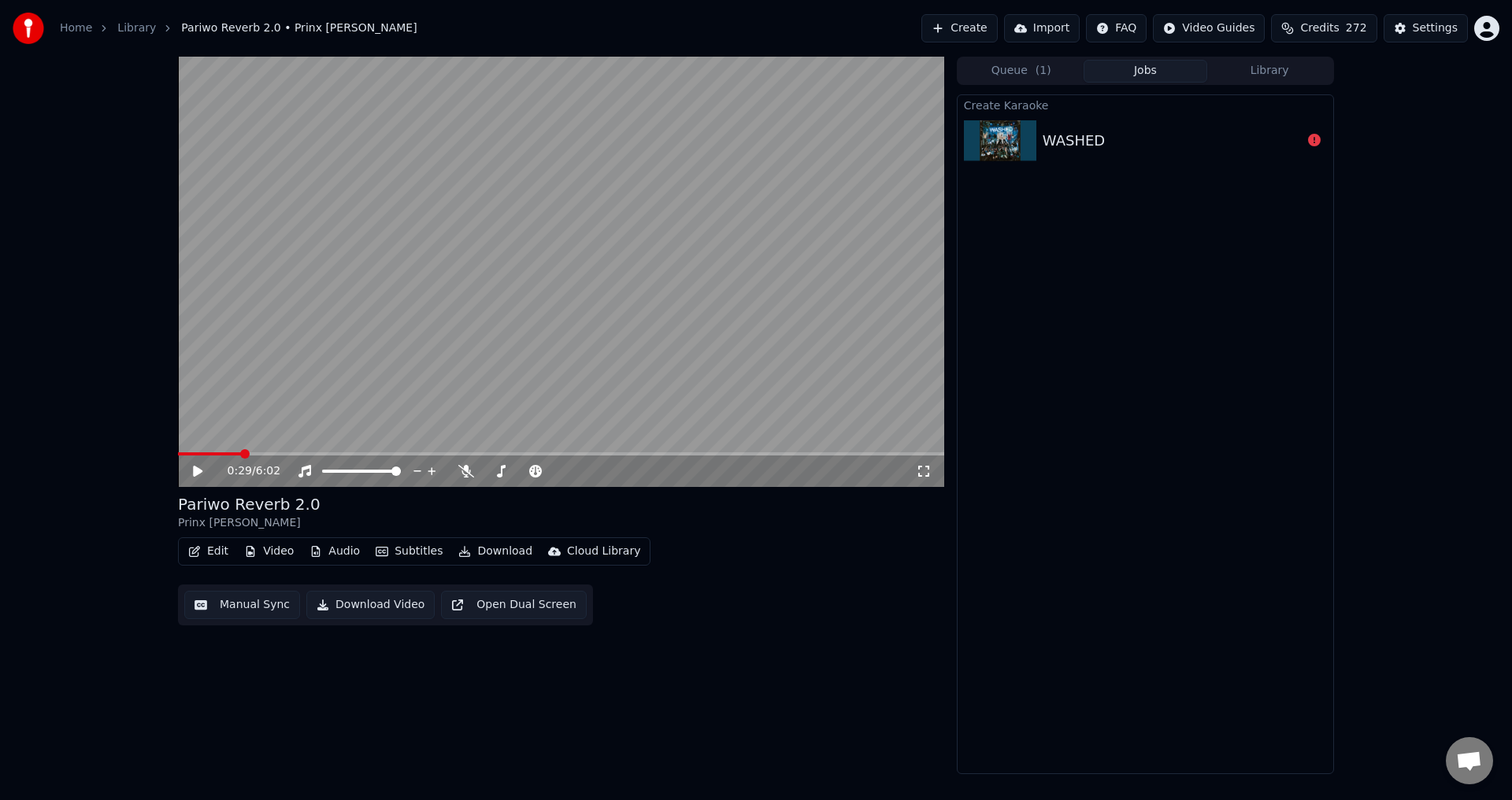
click at [1314, 140] on icon at bounding box center [1314, 139] width 13 height 13
click at [1062, 151] on div "WASHED" at bounding box center [1073, 140] width 62 height 22
click at [1052, 136] on div "WASHED" at bounding box center [1073, 140] width 62 height 22
click at [1051, 134] on div "WASHED" at bounding box center [1073, 140] width 62 height 22
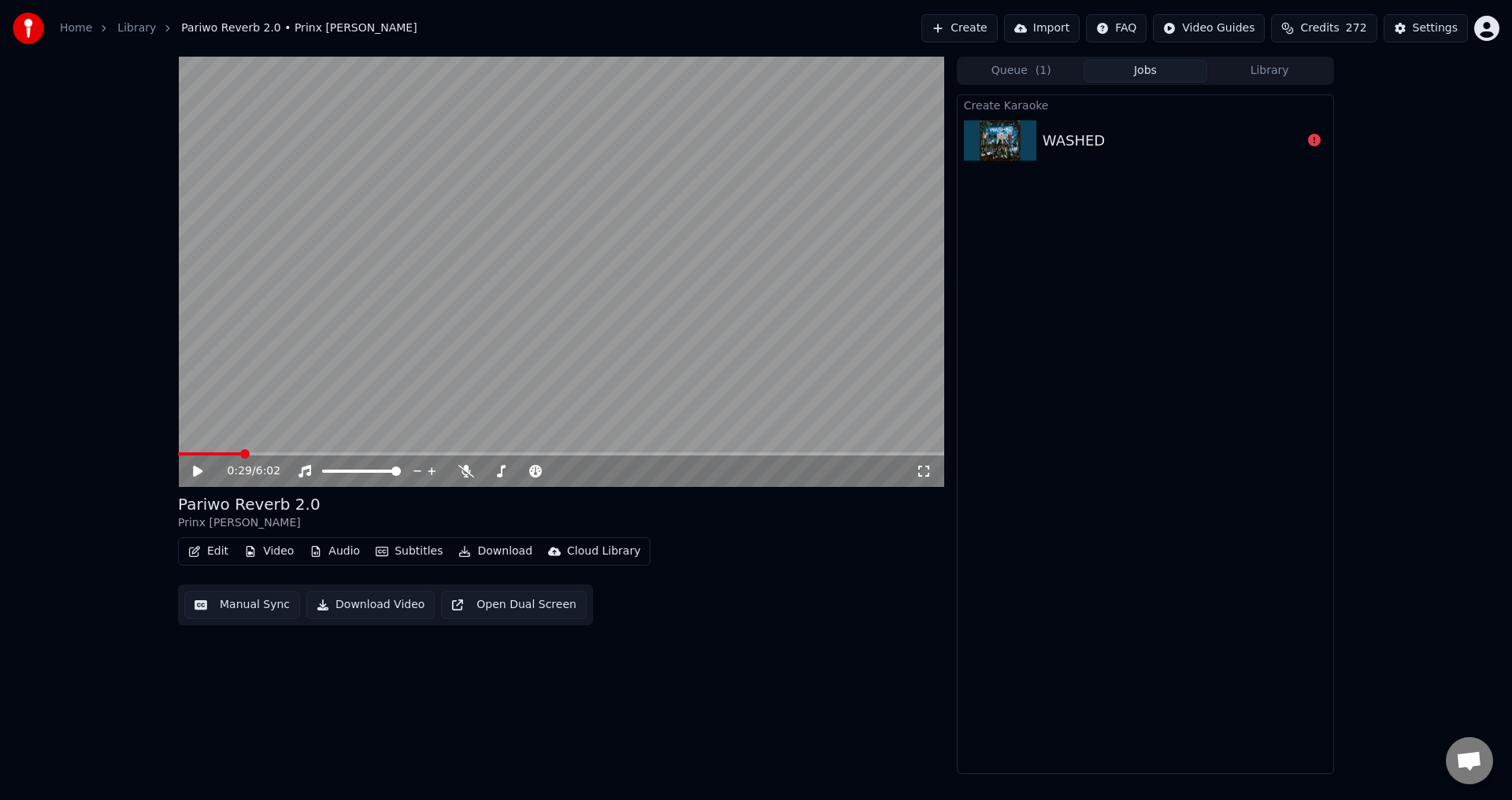
click at [978, 134] on div "WASHED" at bounding box center [1146, 140] width 376 height 53
click at [974, 28] on button "Create" at bounding box center [959, 28] width 76 height 28
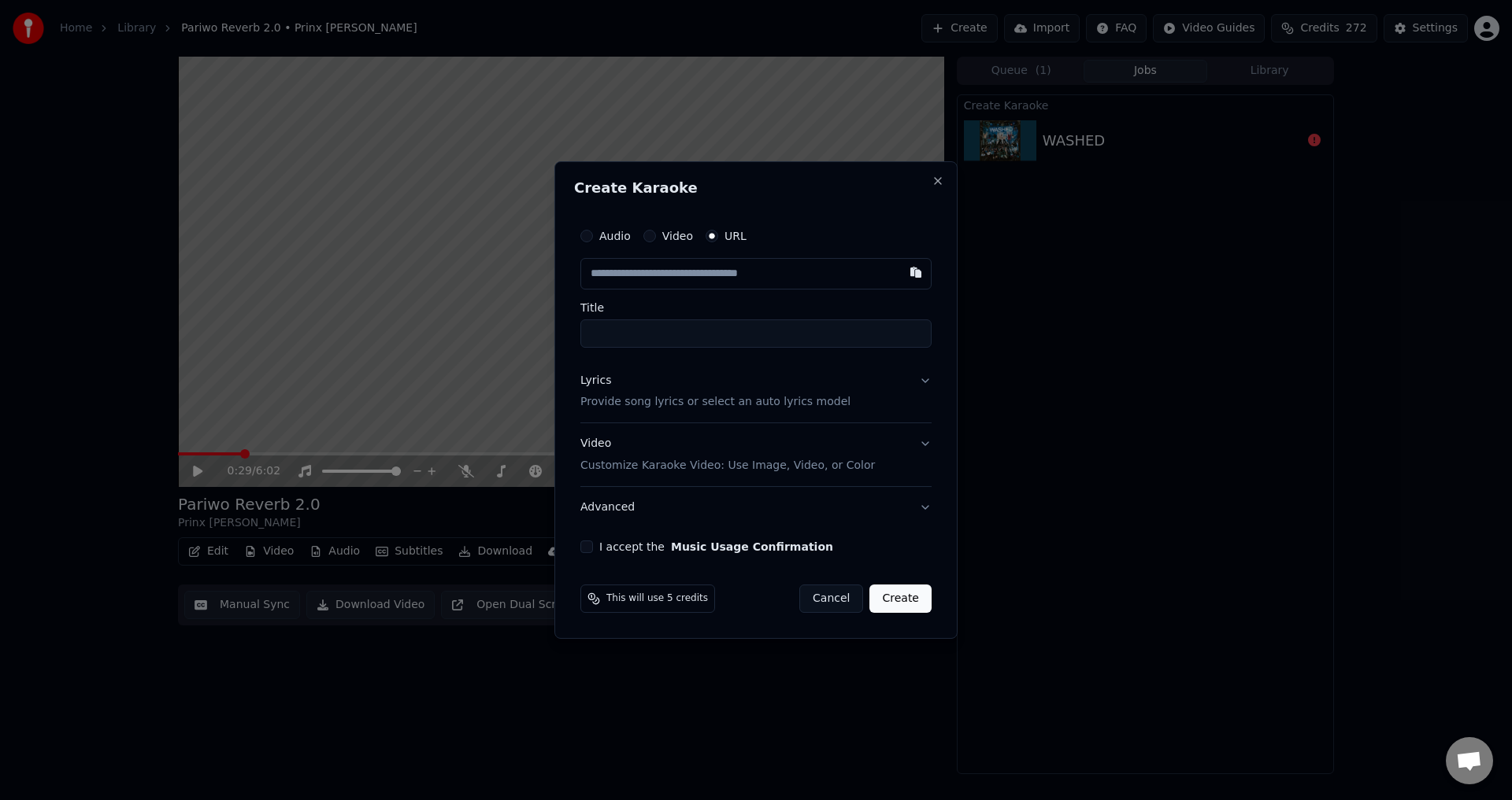
click at [922, 381] on button "Lyrics Provide song lyrics or select an auto lyrics model" at bounding box center [755, 391] width 351 height 63
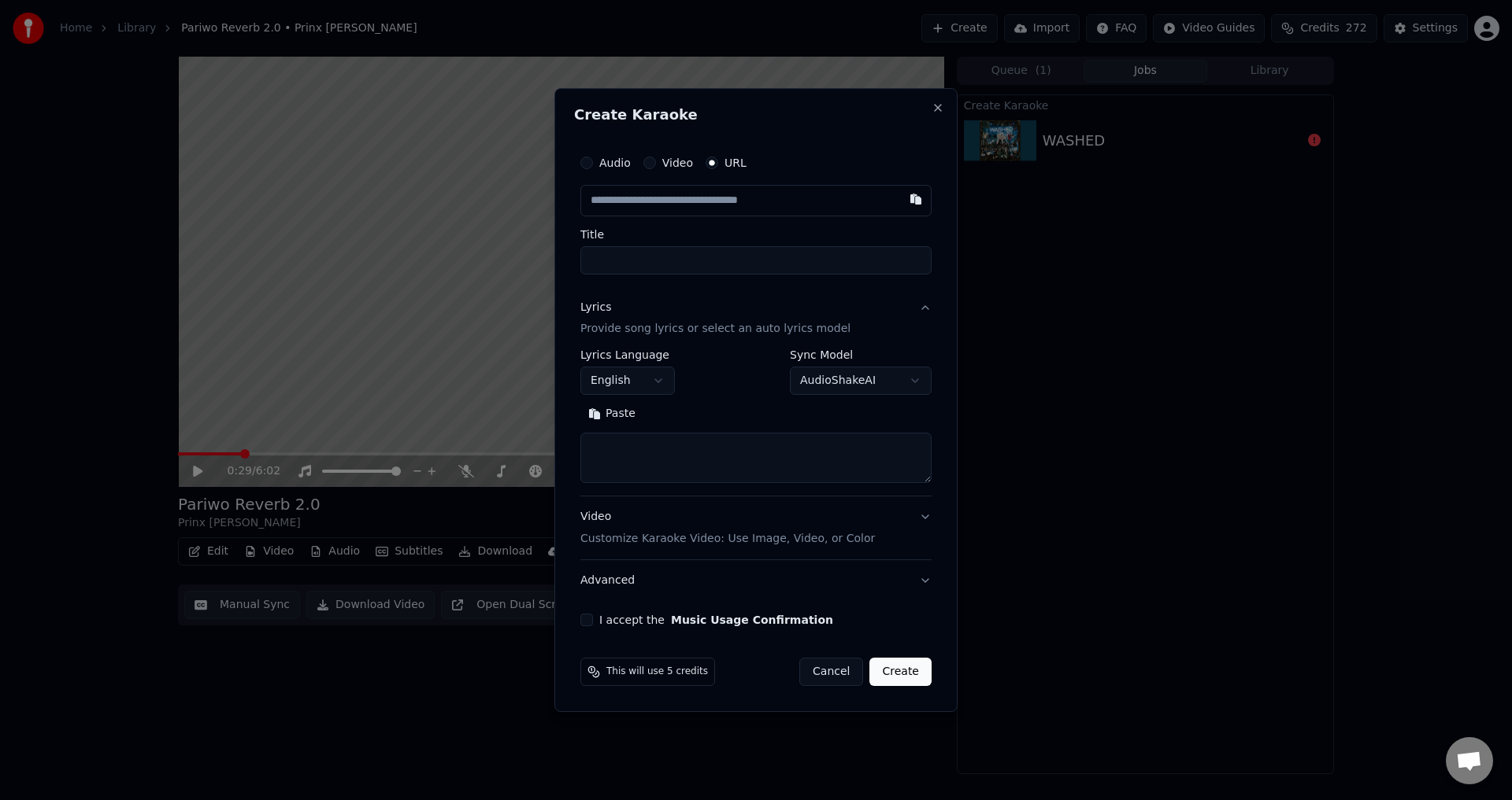
click at [623, 414] on button "Paste" at bounding box center [611, 414] width 63 height 25
type textarea "**********"
click at [914, 191] on button "button" at bounding box center [916, 198] width 32 height 28
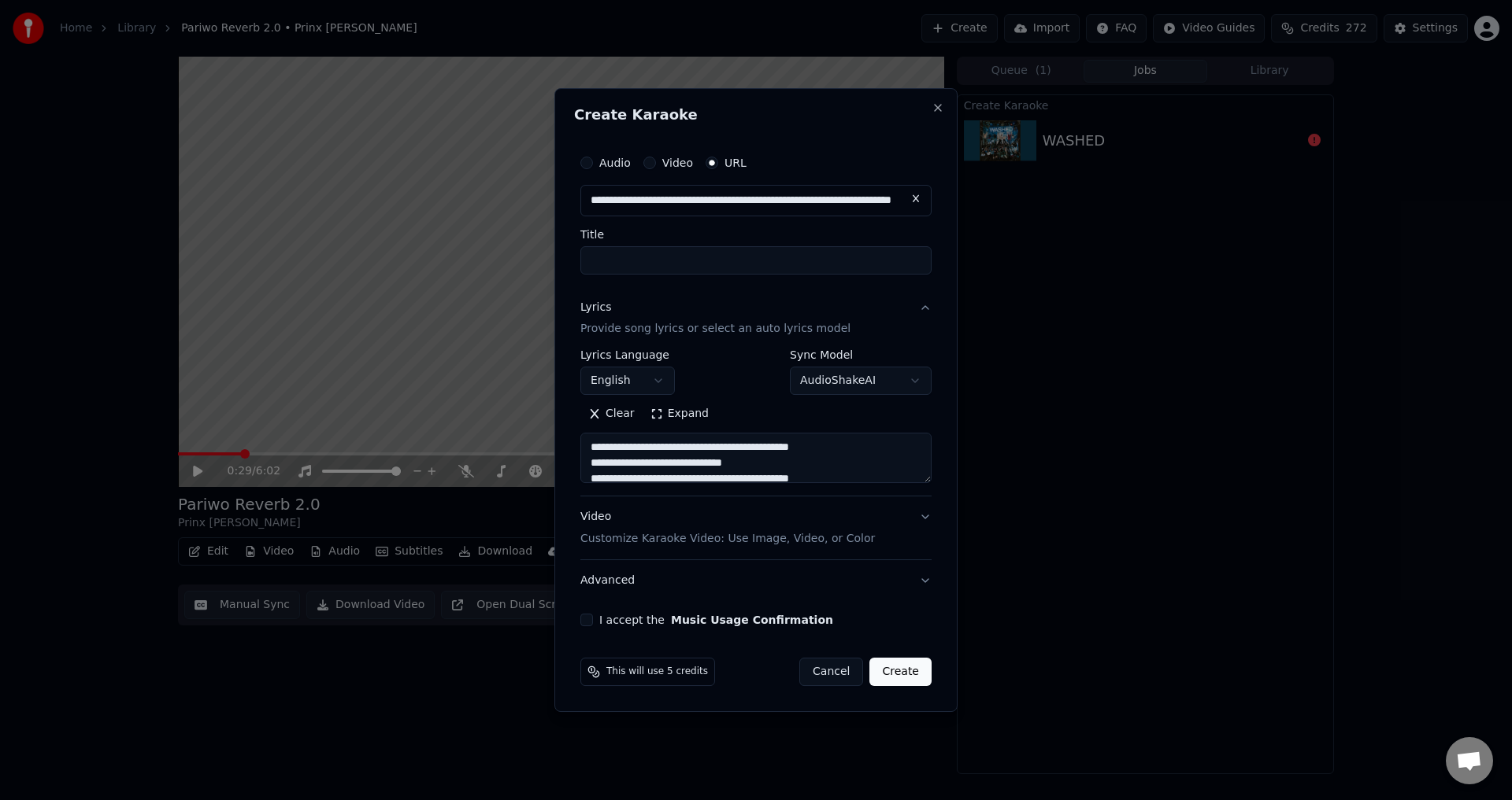
type input "**********"
click at [659, 412] on button "Expand" at bounding box center [680, 414] width 74 height 25
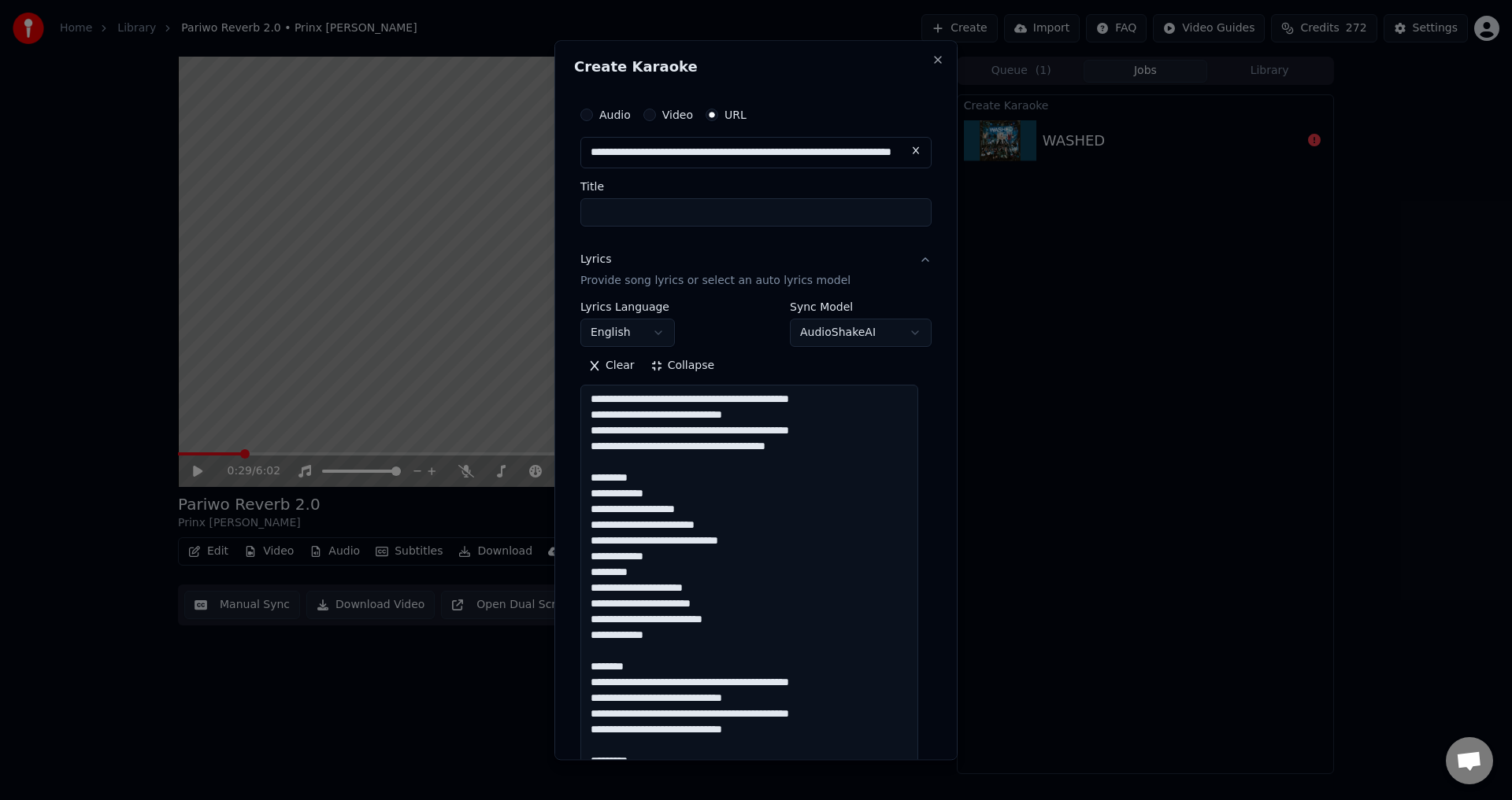
scroll to position [17, 0]
drag, startPoint x: 638, startPoint y: 465, endPoint x: 576, endPoint y: 465, distance: 62.0
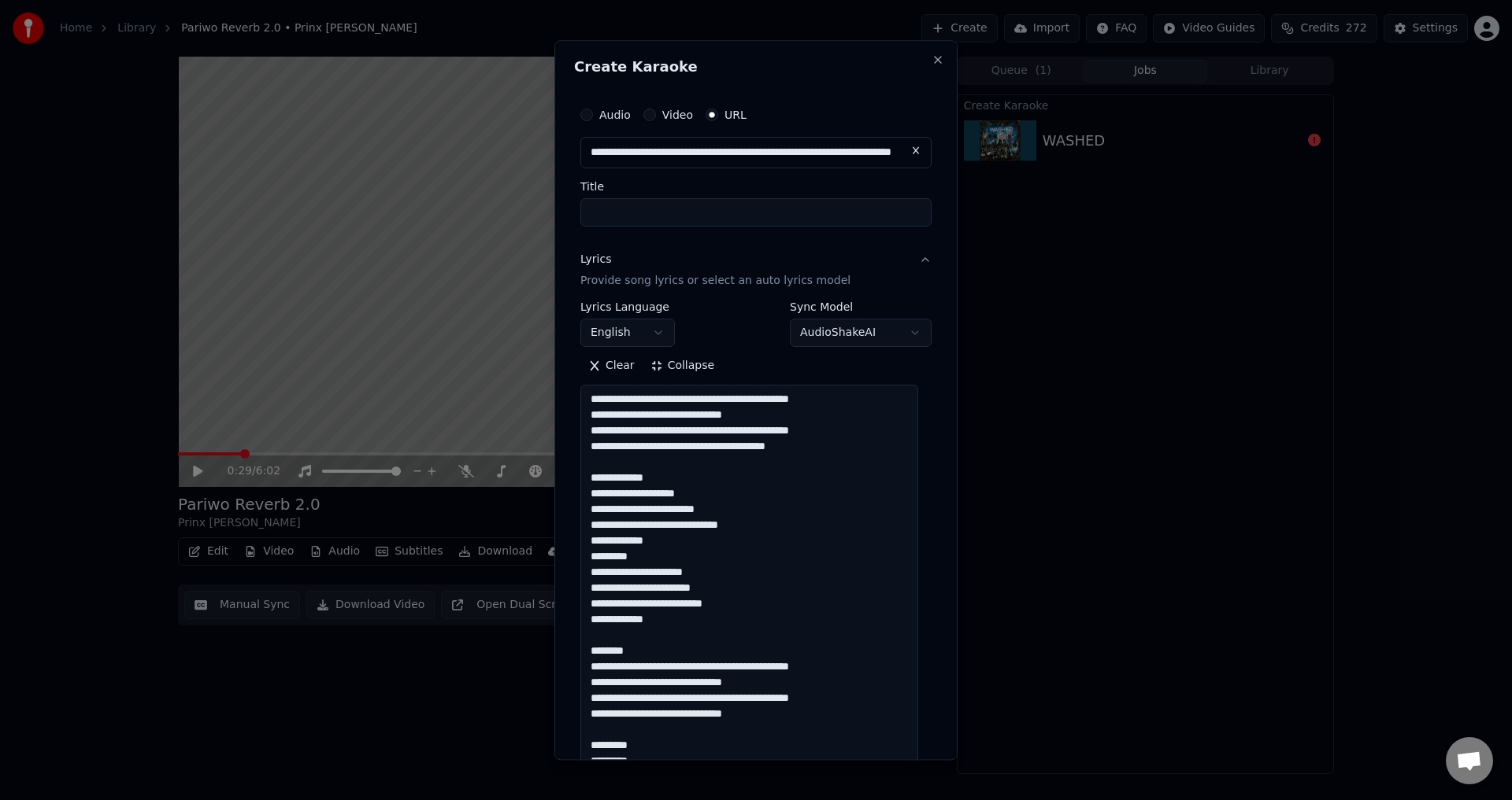
scroll to position [2, 0]
drag, startPoint x: 646, startPoint y: 641, endPoint x: 645, endPoint y: 652, distance: 11.0
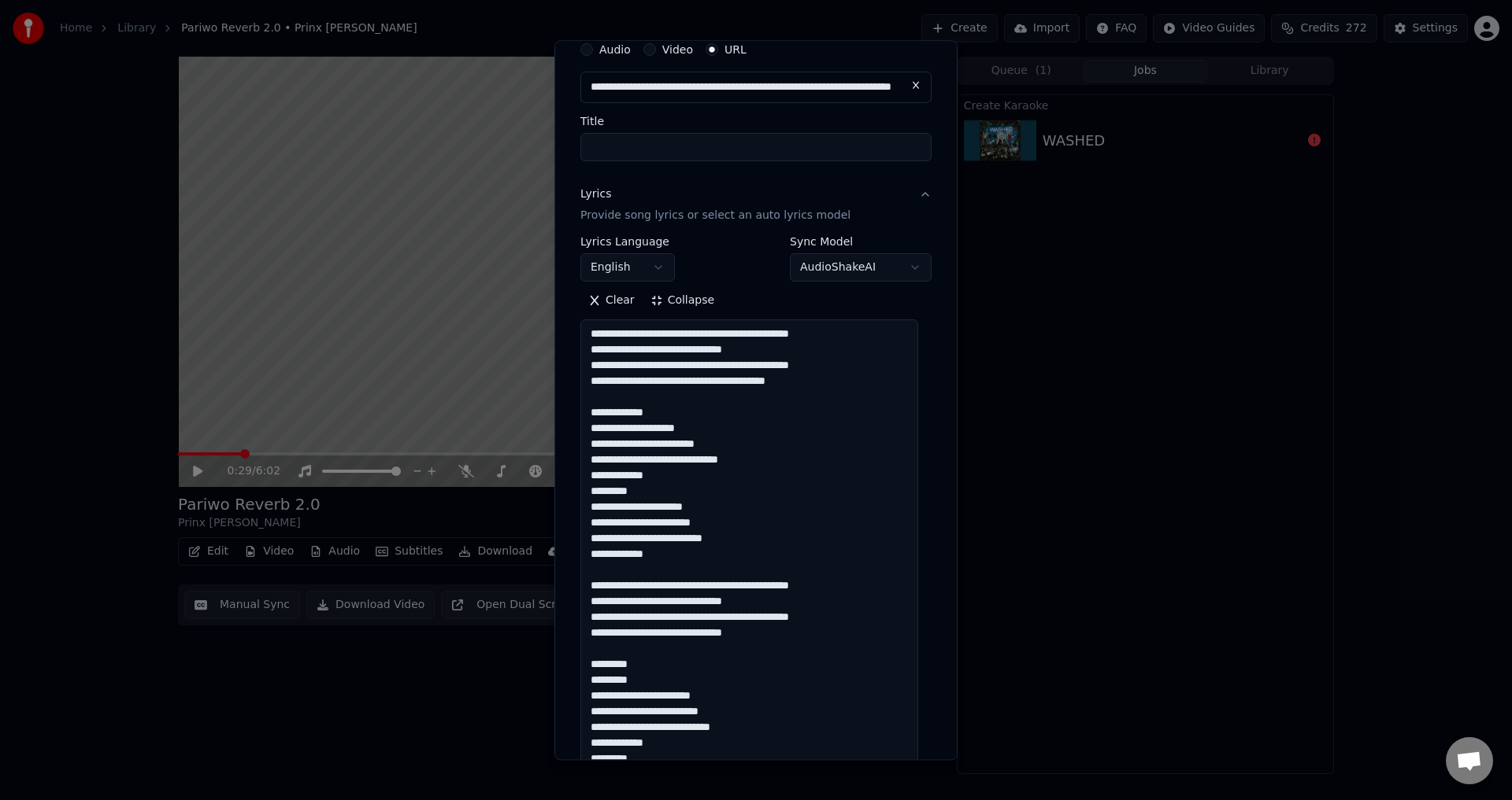
scroll to position [157, 0]
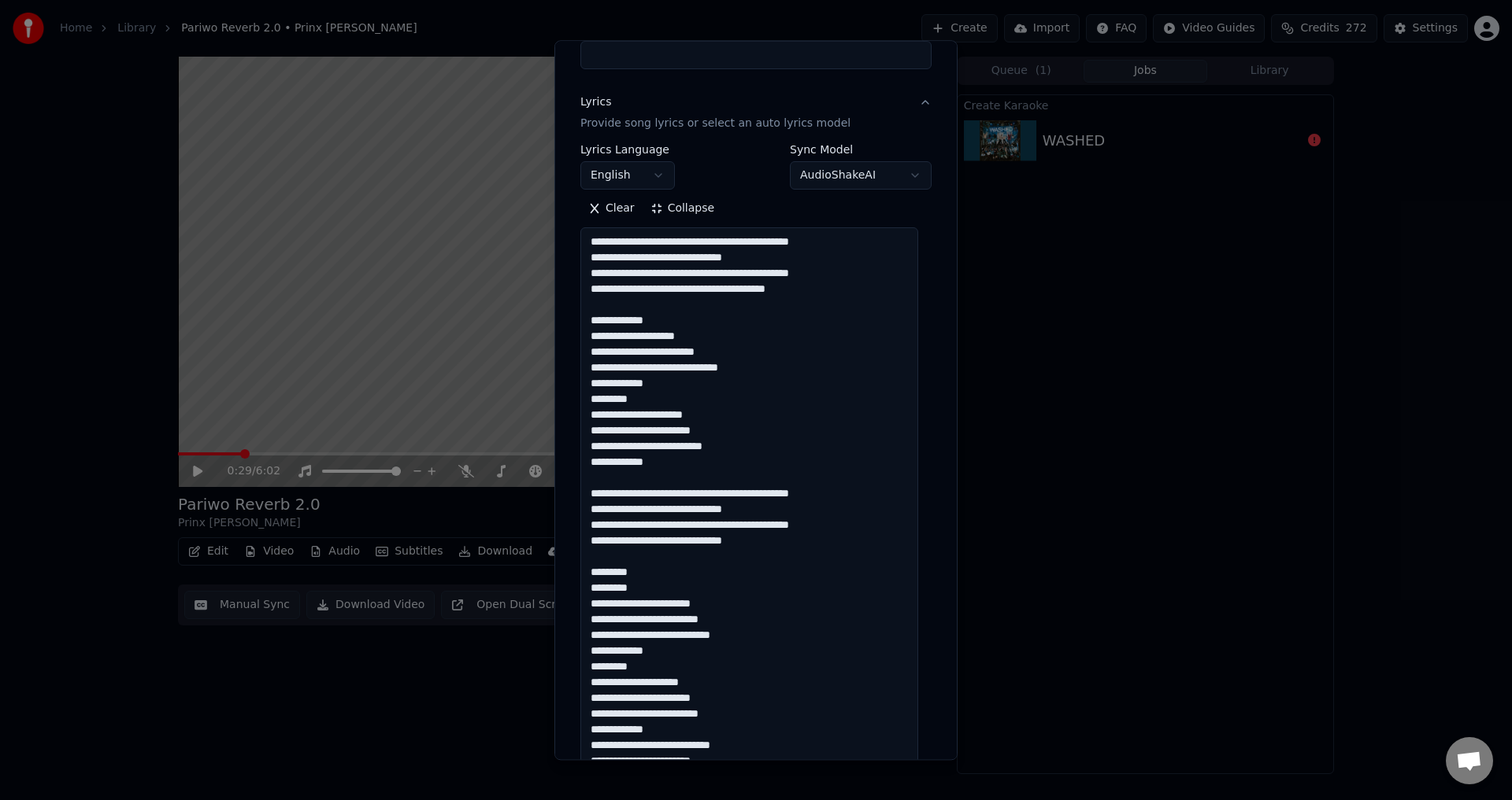
drag, startPoint x: 636, startPoint y: 576, endPoint x: 580, endPoint y: 580, distance: 56.1
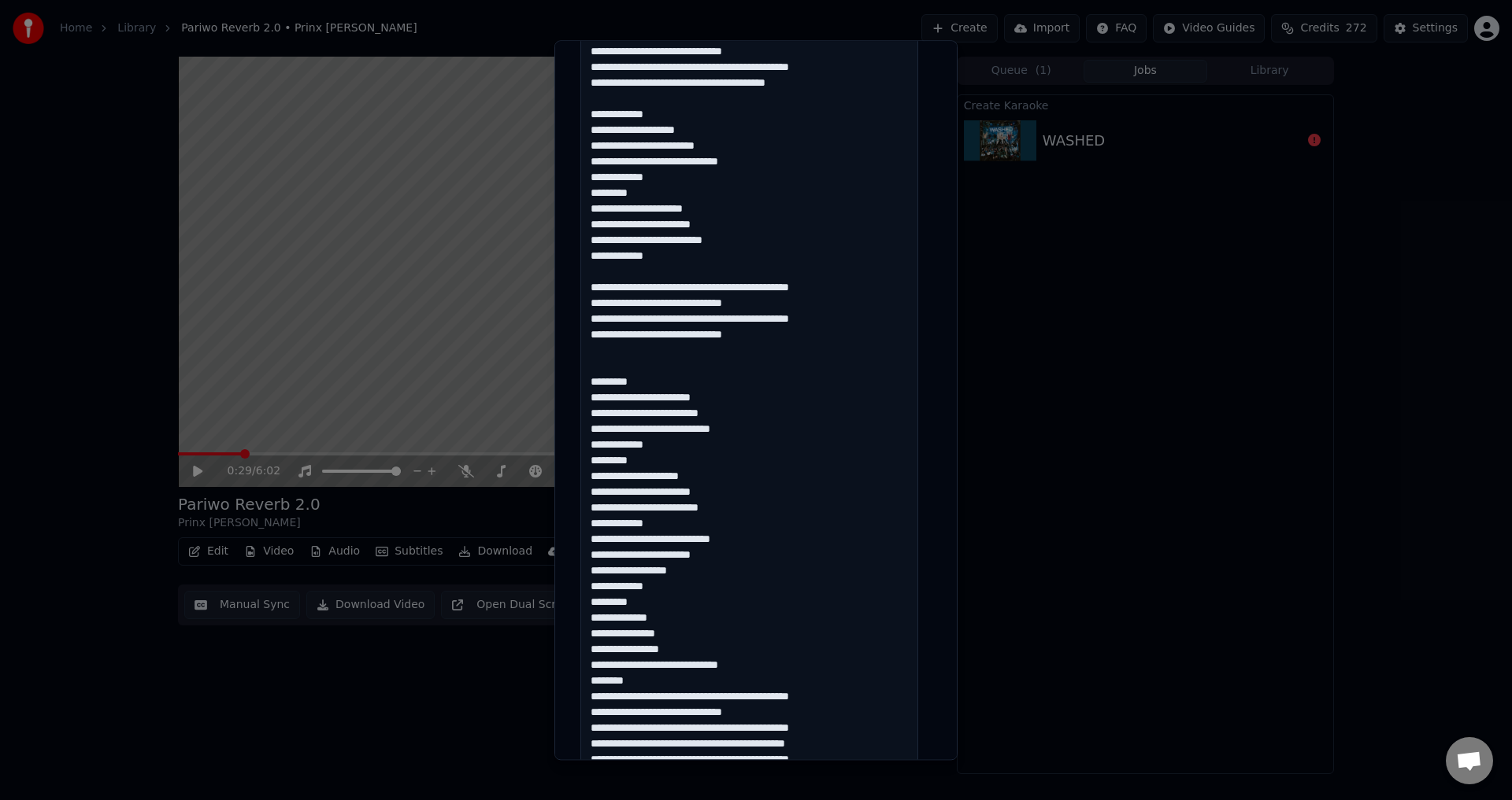
scroll to position [393, 0]
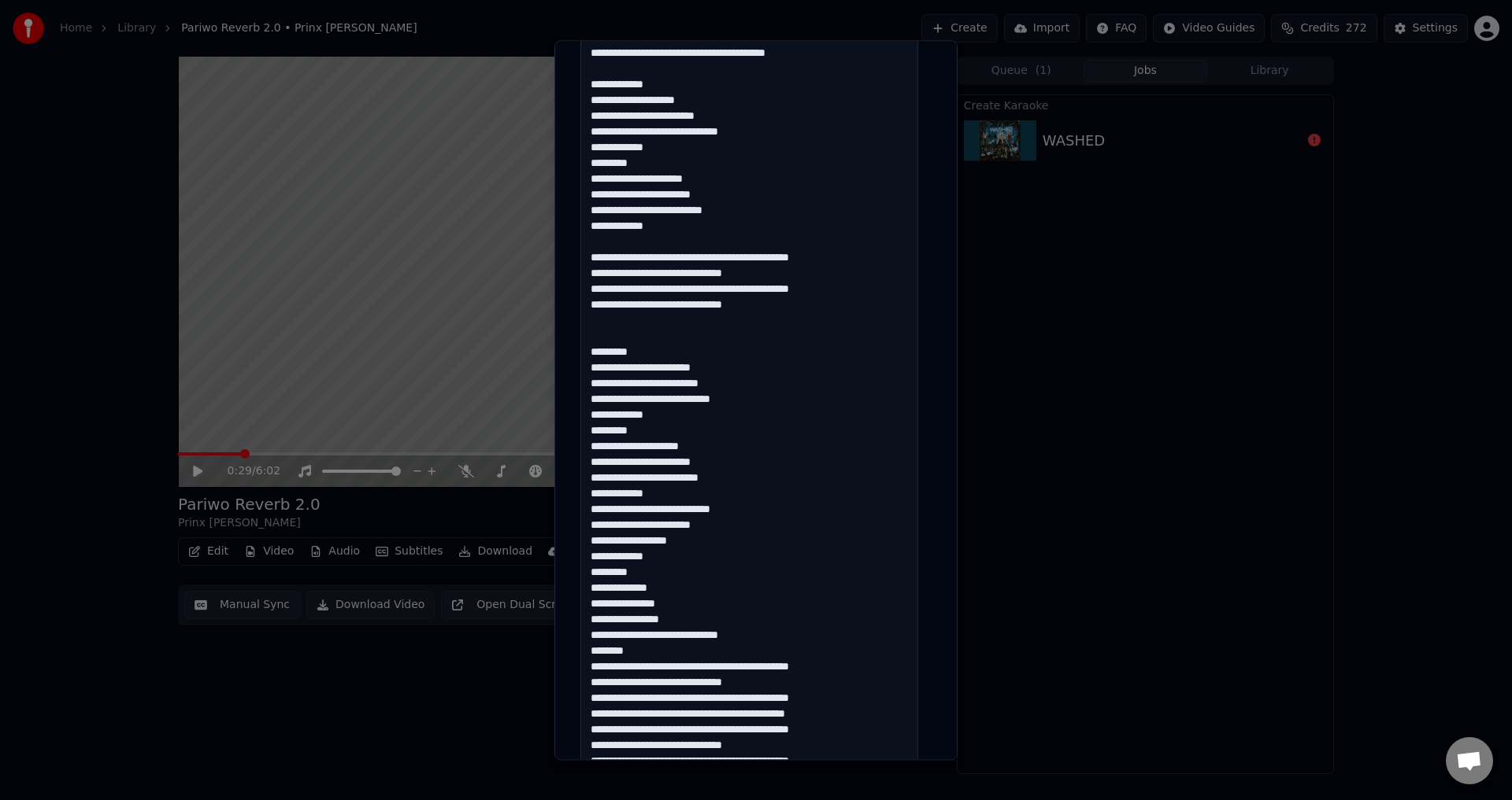
drag, startPoint x: 584, startPoint y: 513, endPoint x: 686, endPoint y: 649, distance: 170.0
click at [686, 649] on textarea at bounding box center [748, 706] width 337 height 1428
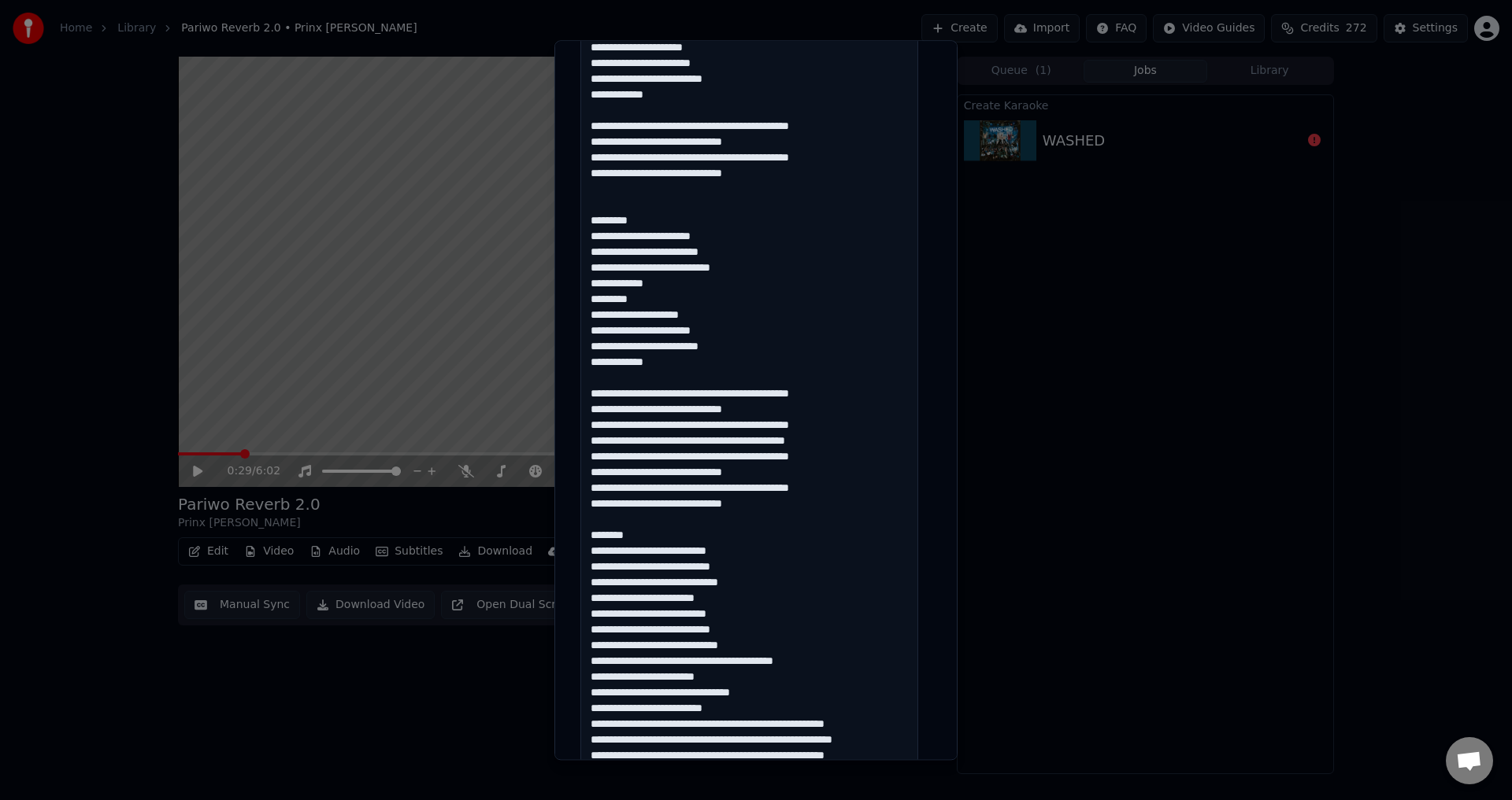
scroll to position [630, 0]
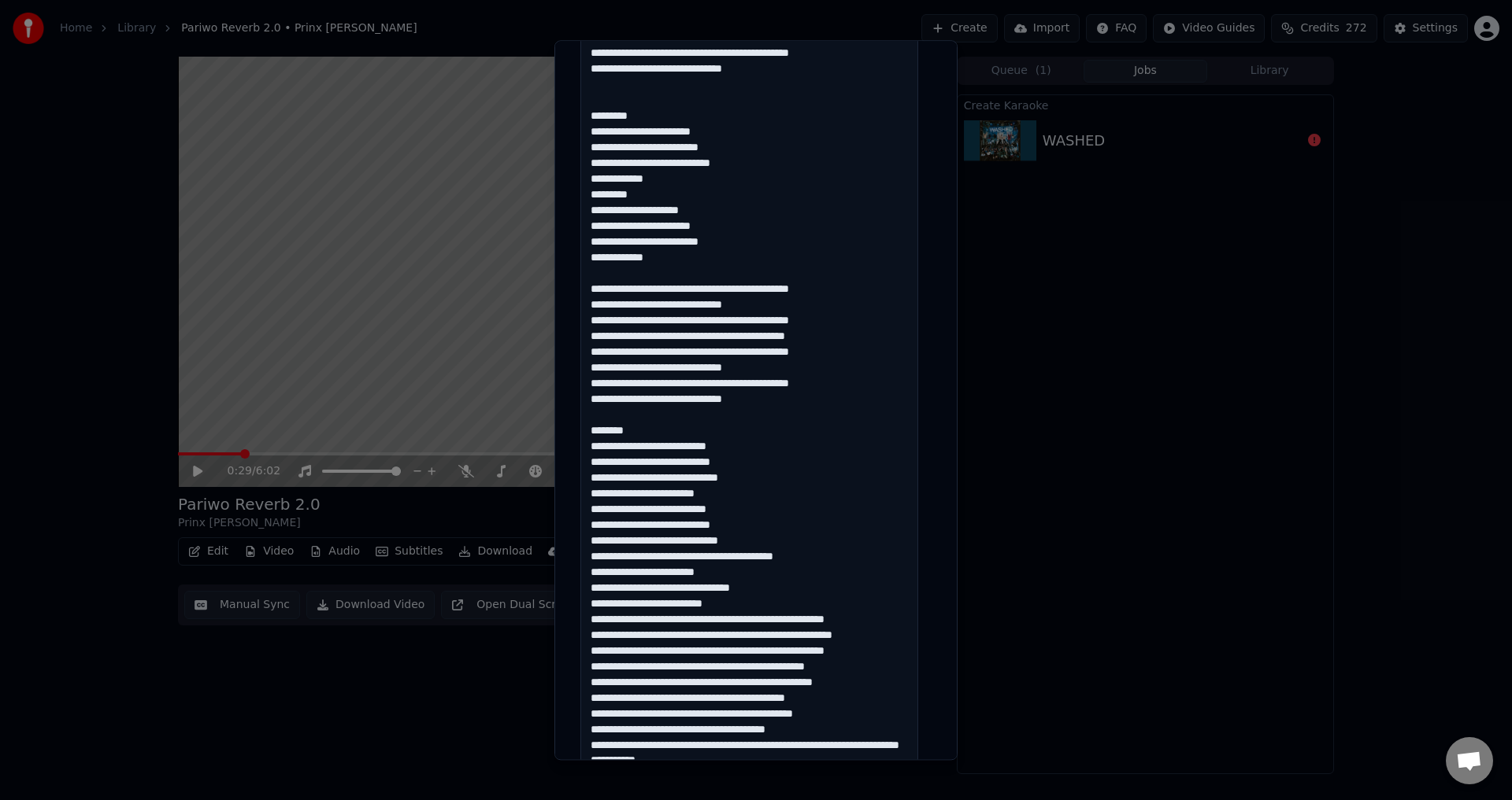
drag, startPoint x: 642, startPoint y: 428, endPoint x: 575, endPoint y: 434, distance: 67.3
click at [575, 434] on div "**********" at bounding box center [756, 398] width 363 height 1871
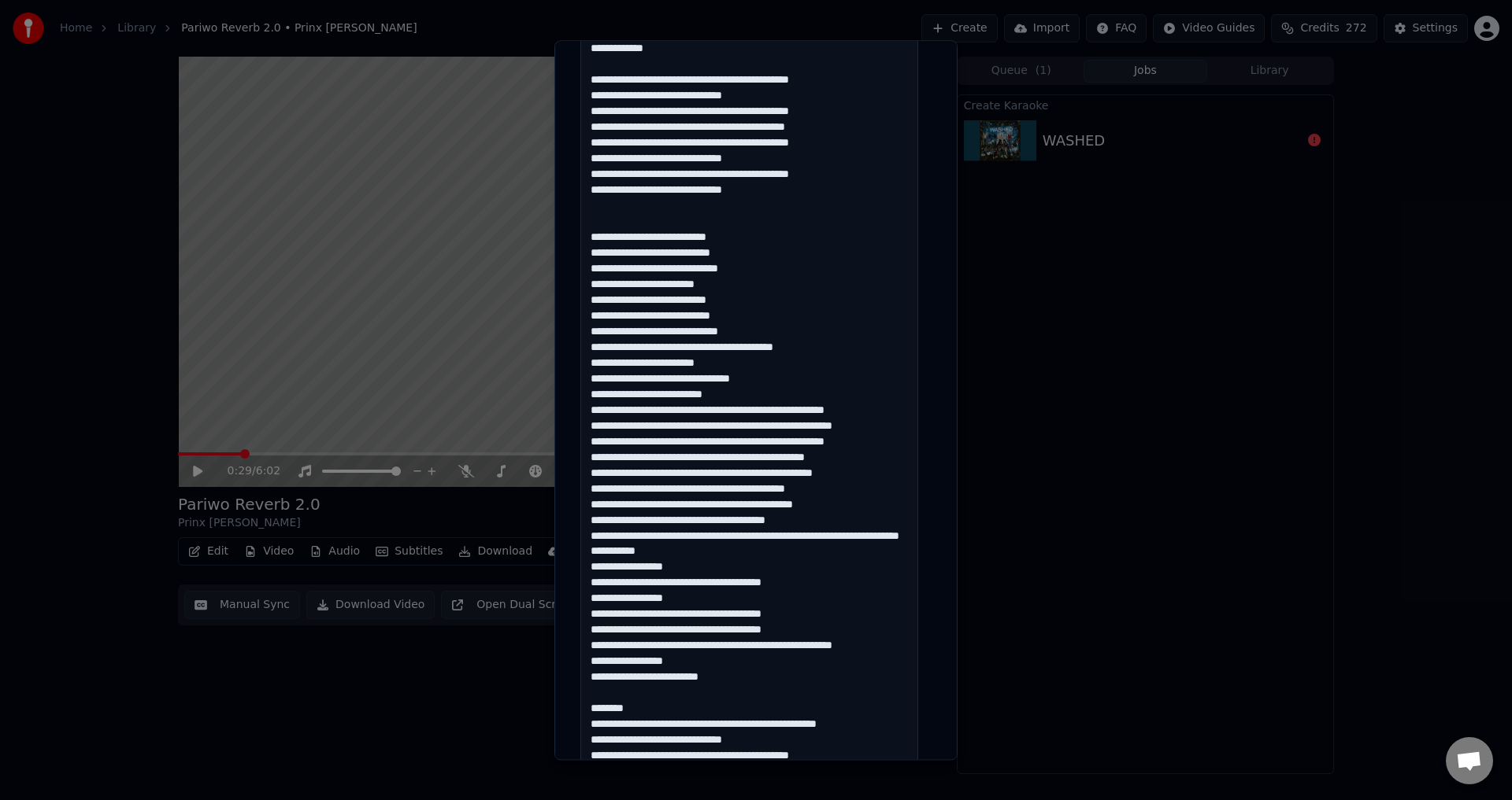
scroll to position [944, 0]
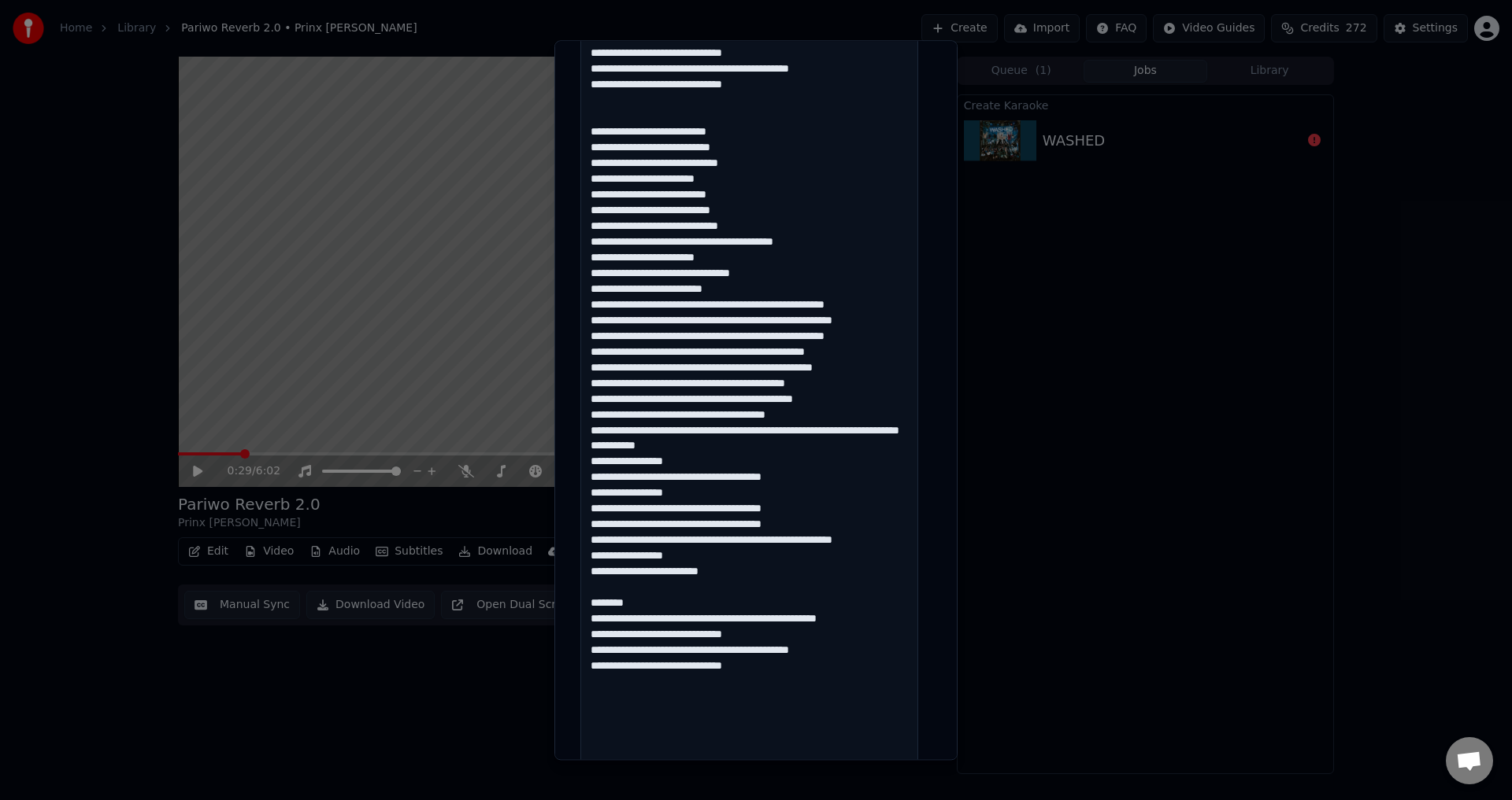
drag, startPoint x: 653, startPoint y: 465, endPoint x: 578, endPoint y: 466, distance: 75.0
click at [578, 466] on div "**********" at bounding box center [756, 84] width 363 height 1871
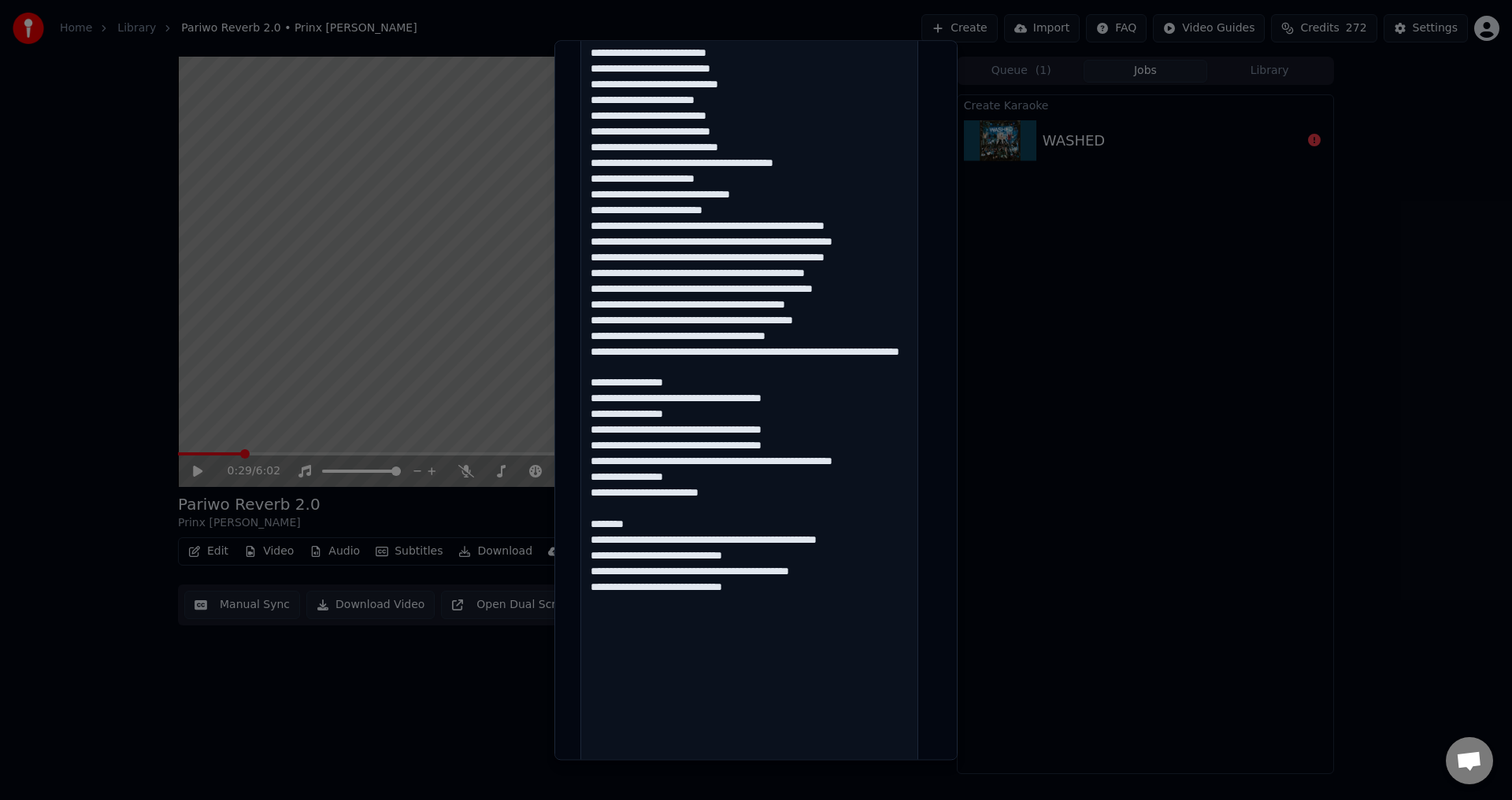
drag, startPoint x: 652, startPoint y: 537, endPoint x: 570, endPoint y: 537, distance: 82.0
click at [570, 537] on div "**********" at bounding box center [755, 400] width 403 height 720
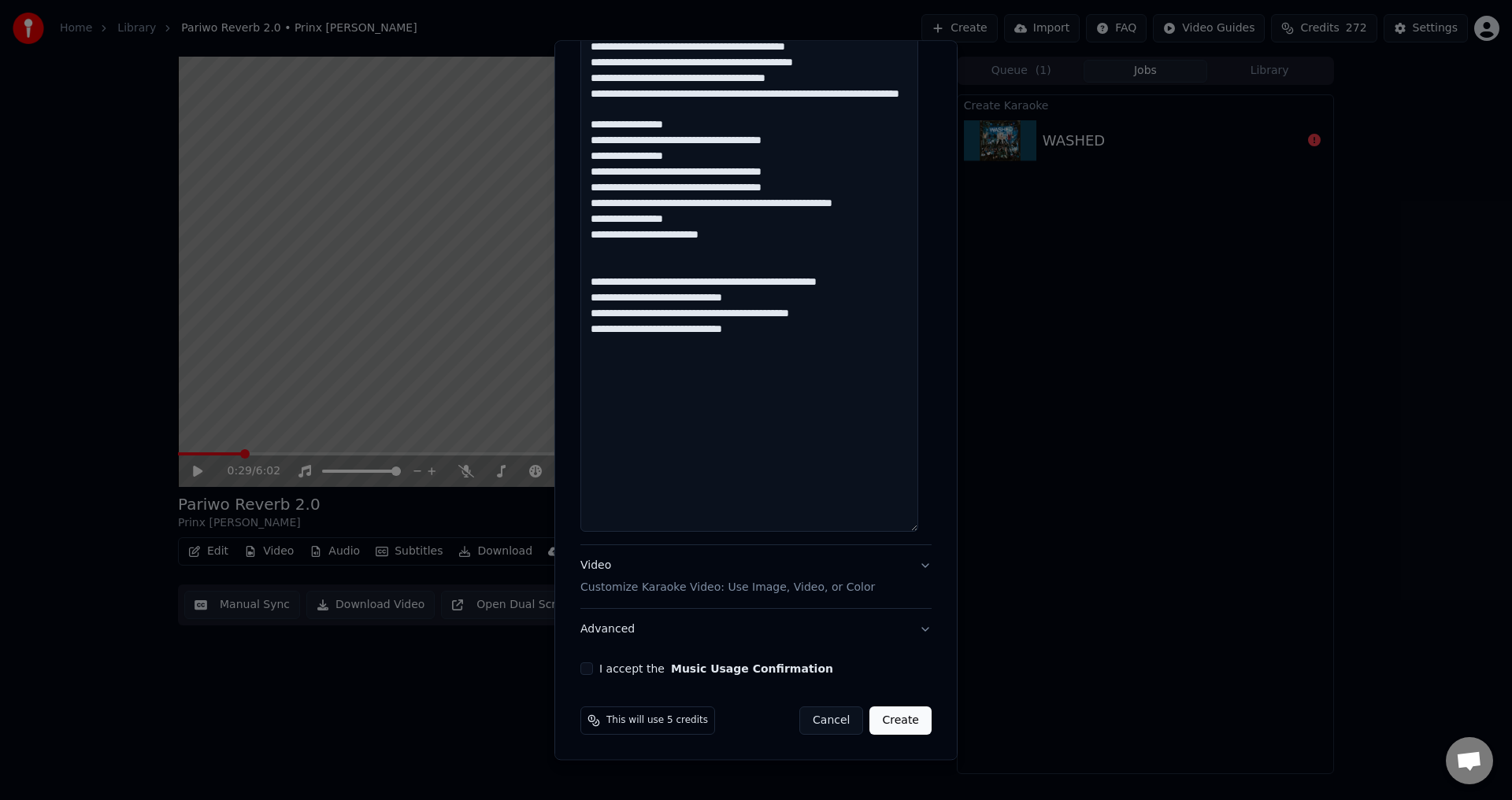
scroll to position [1282, 0]
type textarea "**********"
click at [586, 664] on button "I accept the Music Usage Confirmation" at bounding box center [586, 669] width 13 height 13
click at [673, 626] on button "Advanced" at bounding box center [755, 629] width 351 height 41
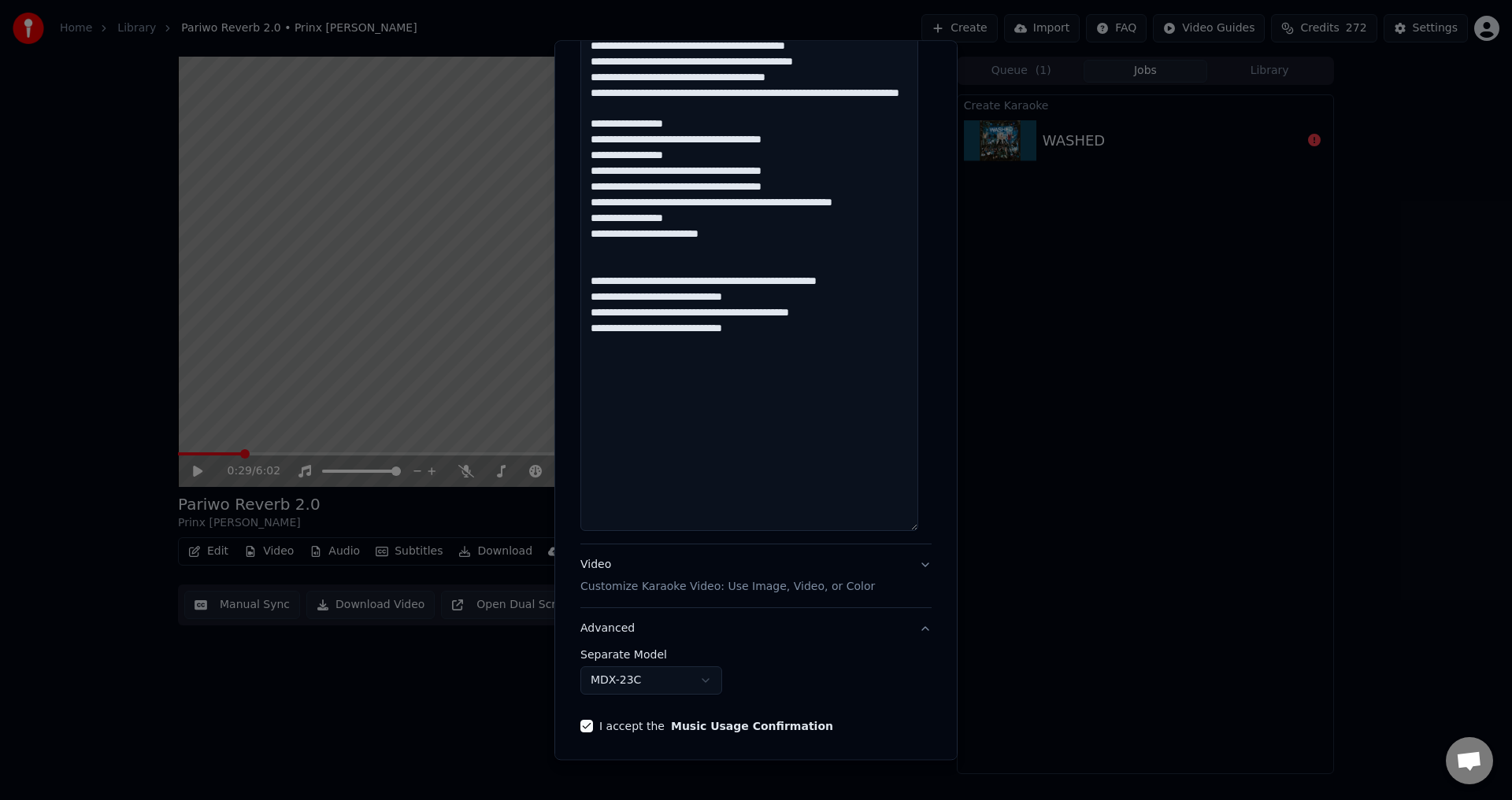
scroll to position [0, 0]
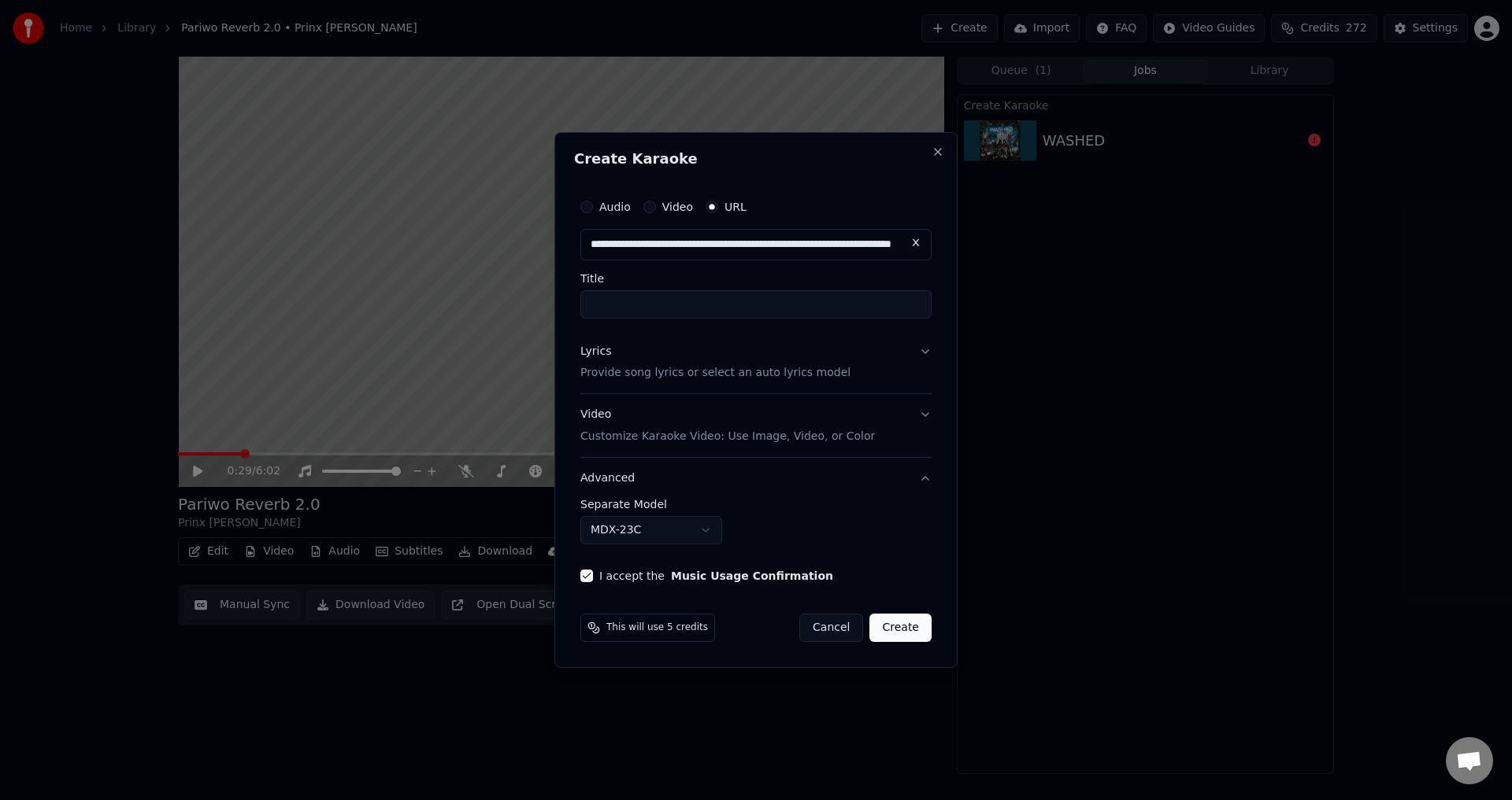
click at [604, 525] on button "MDX-23C" at bounding box center [651, 529] width 142 height 28
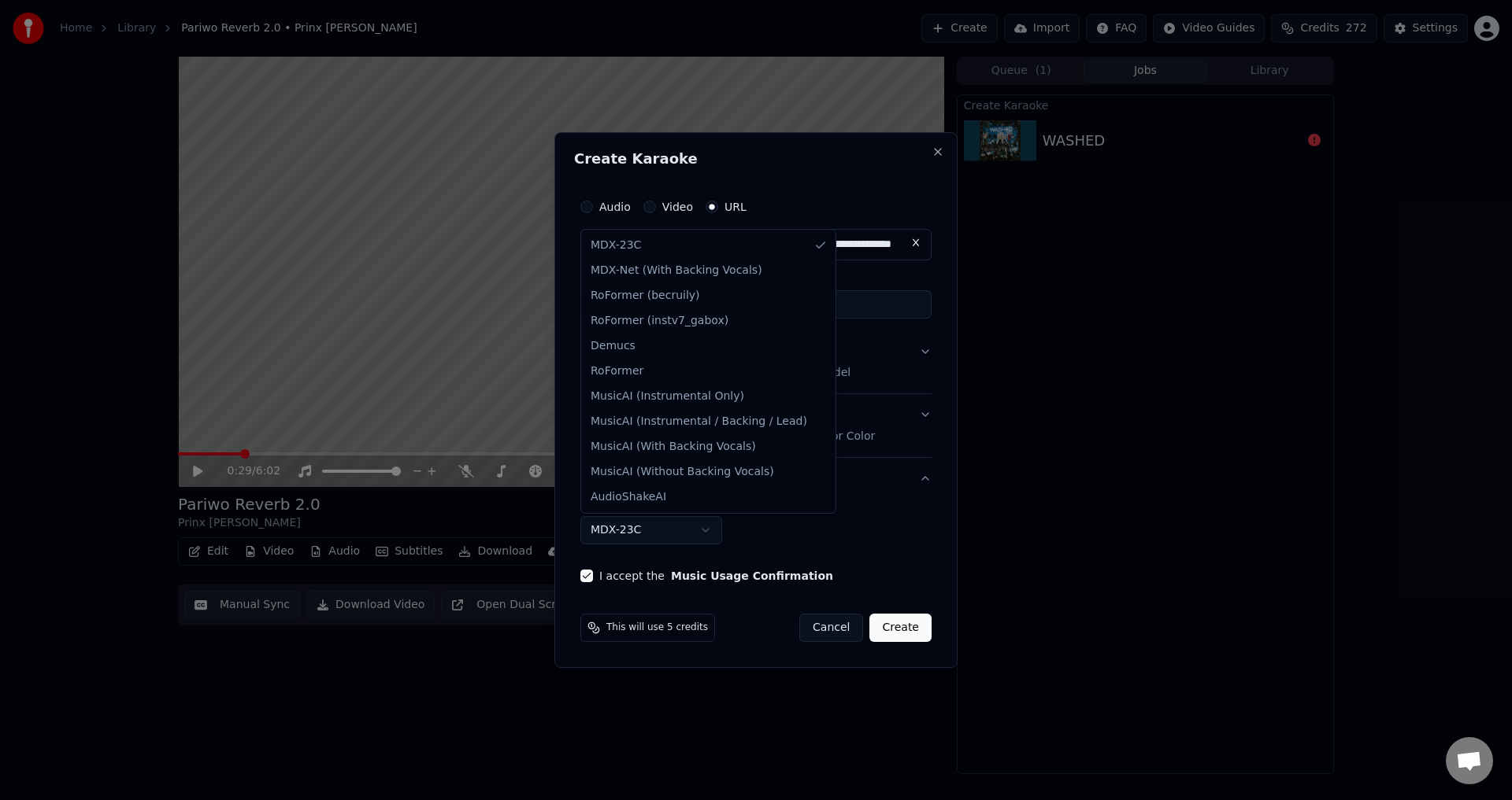
click at [823, 507] on body "**********" at bounding box center [756, 400] width 1512 height 800
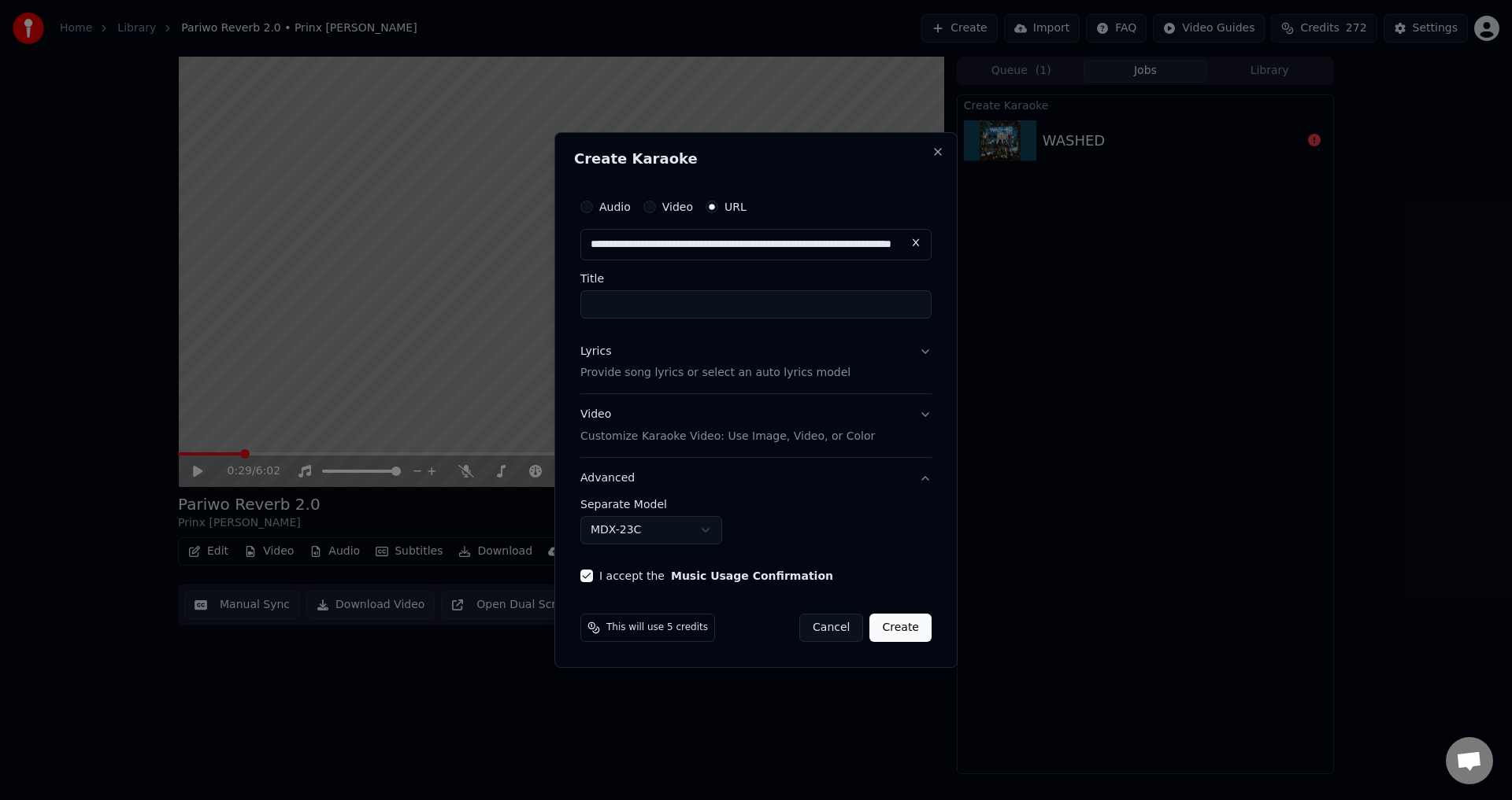
click at [902, 638] on button "Create" at bounding box center [900, 627] width 62 height 28
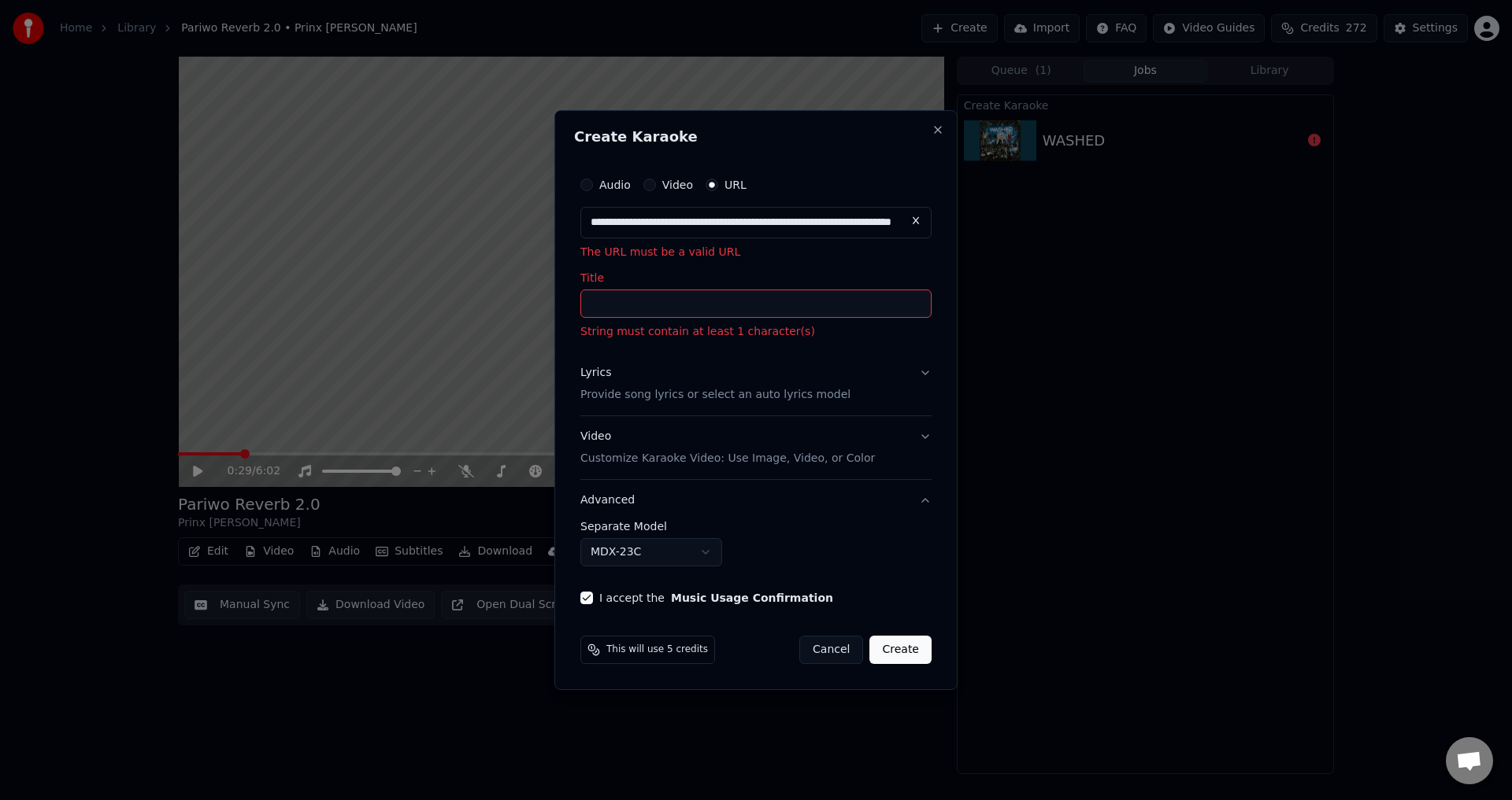
click at [853, 223] on input "**********" at bounding box center [755, 222] width 351 height 32
click at [910, 218] on button at bounding box center [916, 220] width 32 height 28
click at [911, 218] on button "button" at bounding box center [916, 220] width 32 height 28
type input "**********"
click at [655, 366] on div "Lyrics Provide song lyrics or select an auto lyrics model" at bounding box center [714, 385] width 270 height 38
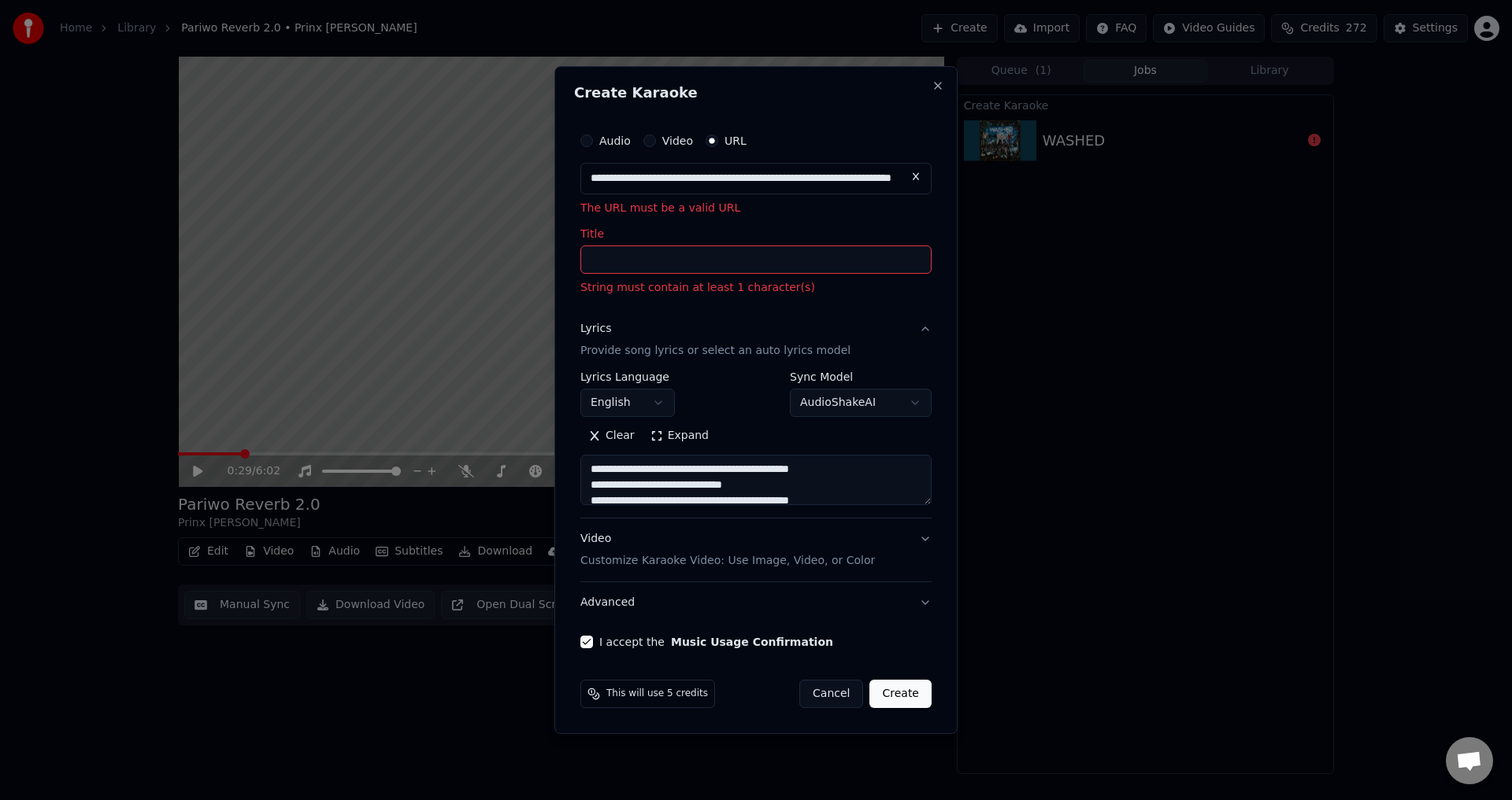
click at [712, 303] on div "**********" at bounding box center [756, 387] width 363 height 537
click at [918, 329] on button "Lyrics Provide song lyrics or select an auto lyrics model" at bounding box center [755, 340] width 351 height 63
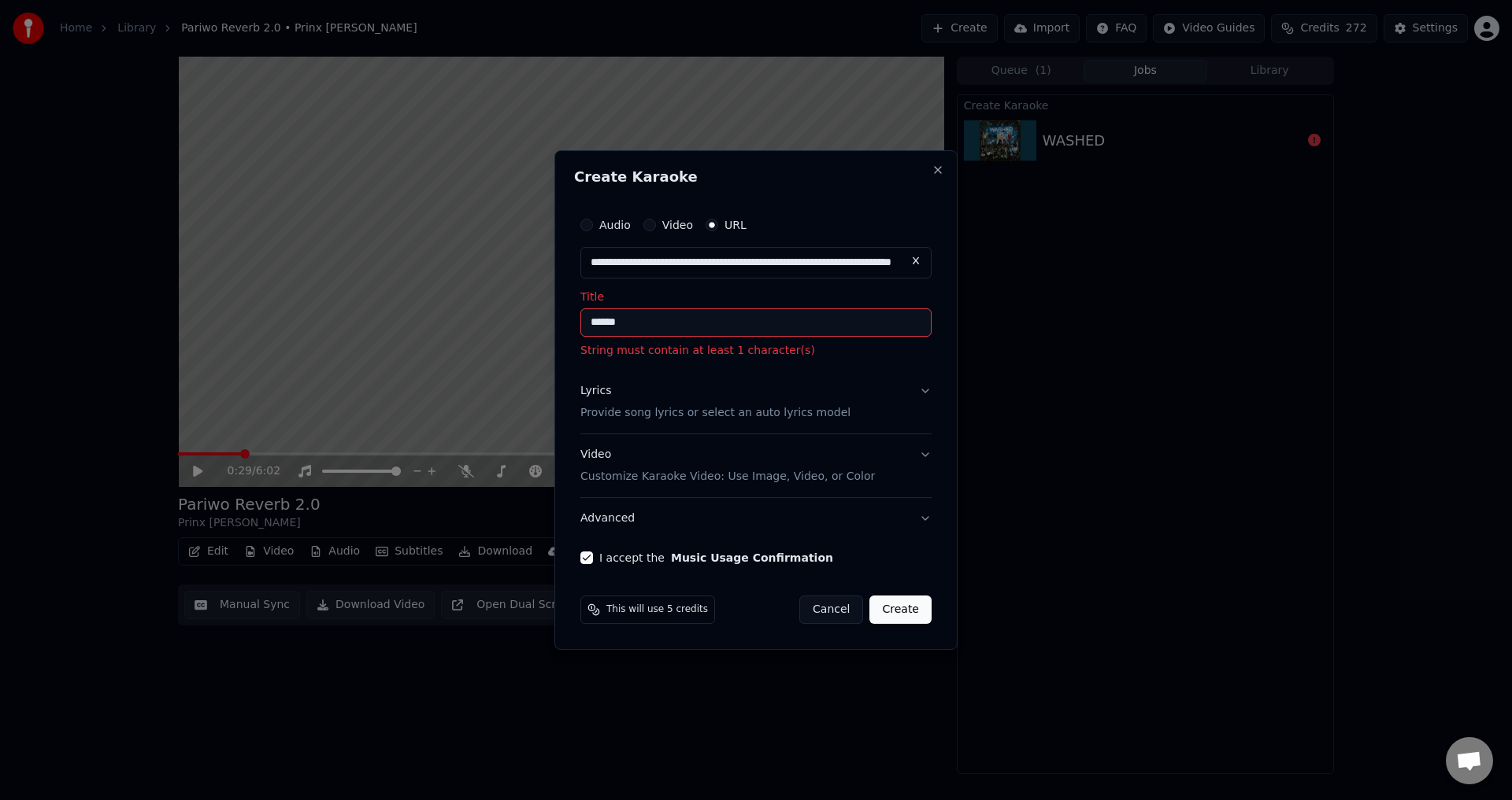
click at [711, 322] on input "******" at bounding box center [755, 322] width 351 height 28
click at [596, 321] on input "******" at bounding box center [755, 322] width 351 height 28
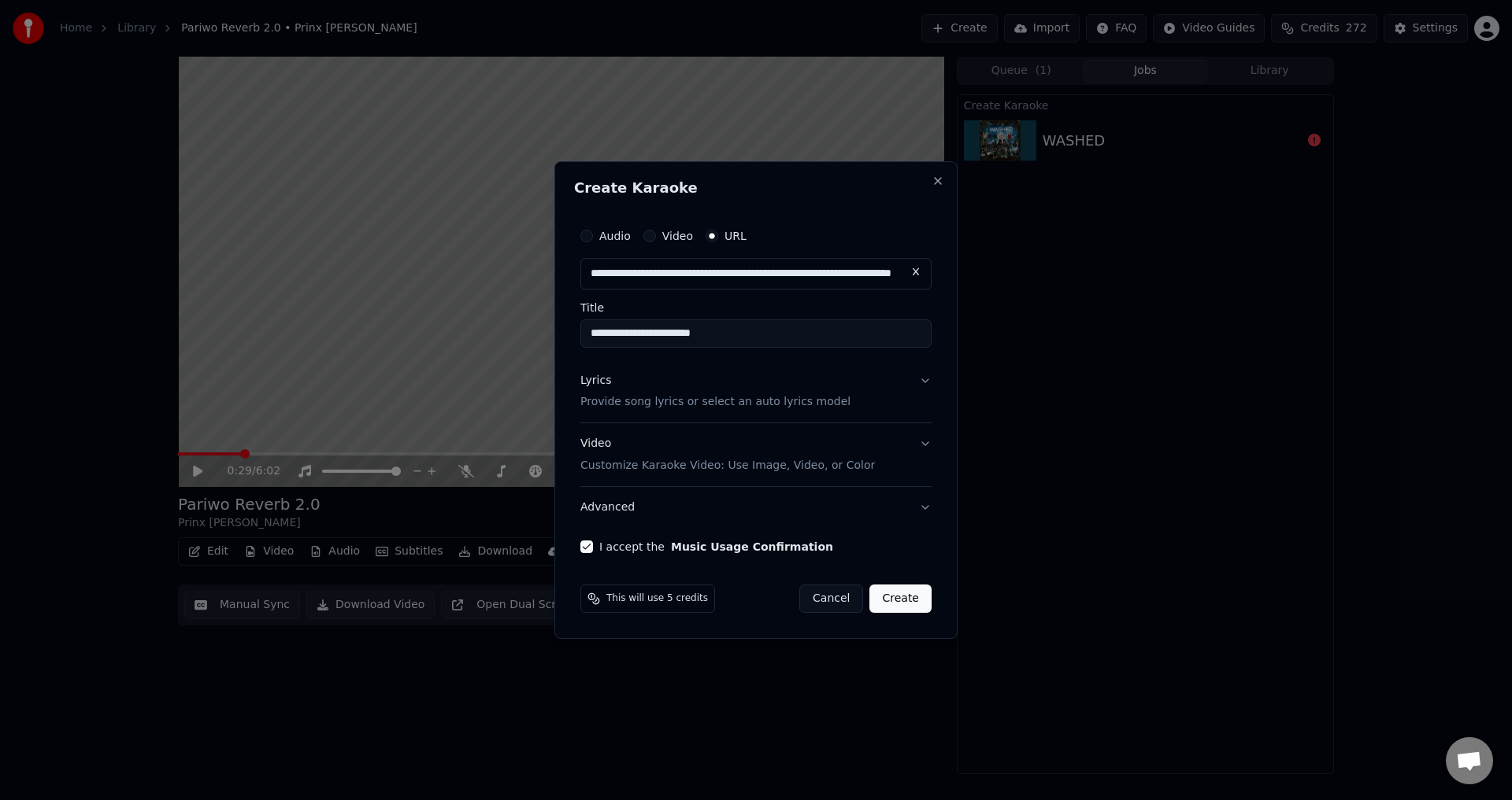
click at [902, 592] on button "Create" at bounding box center [900, 598] width 62 height 28
type input "******"
